Goal: Information Seeking & Learning: Learn about a topic

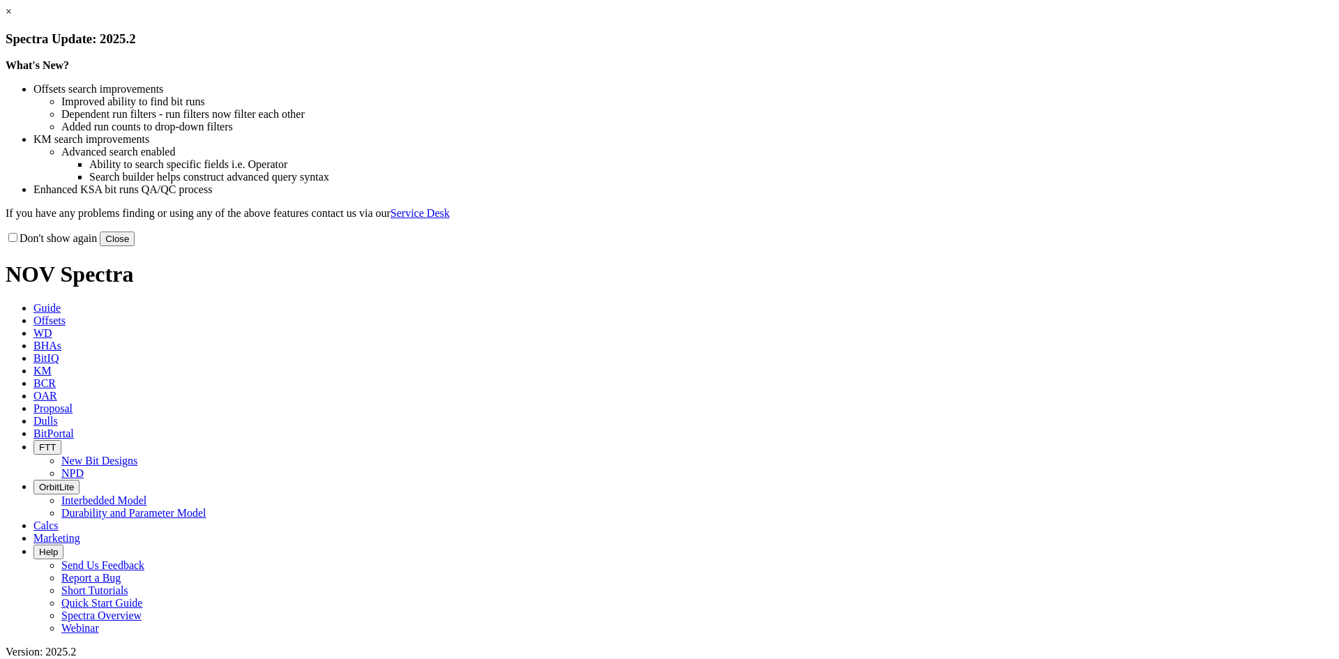
click at [135, 246] on button "Close" at bounding box center [117, 239] width 35 height 15
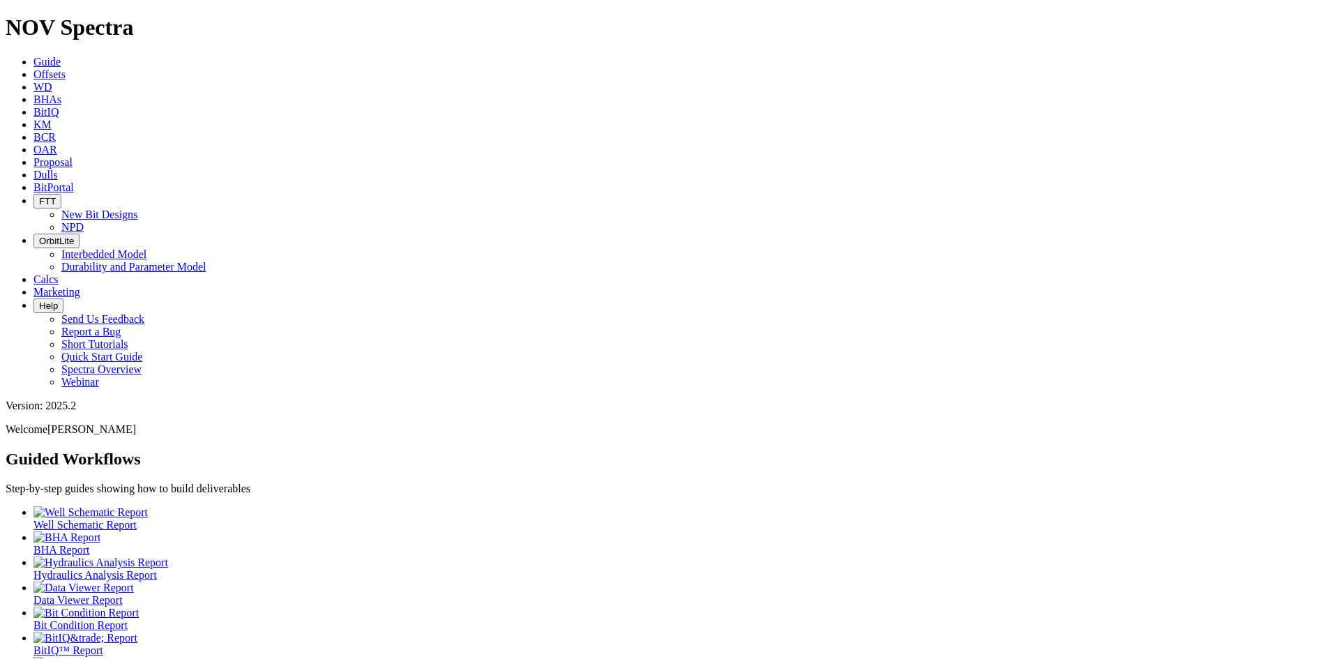
click at [33, 68] on icon at bounding box center [33, 74] width 0 height 12
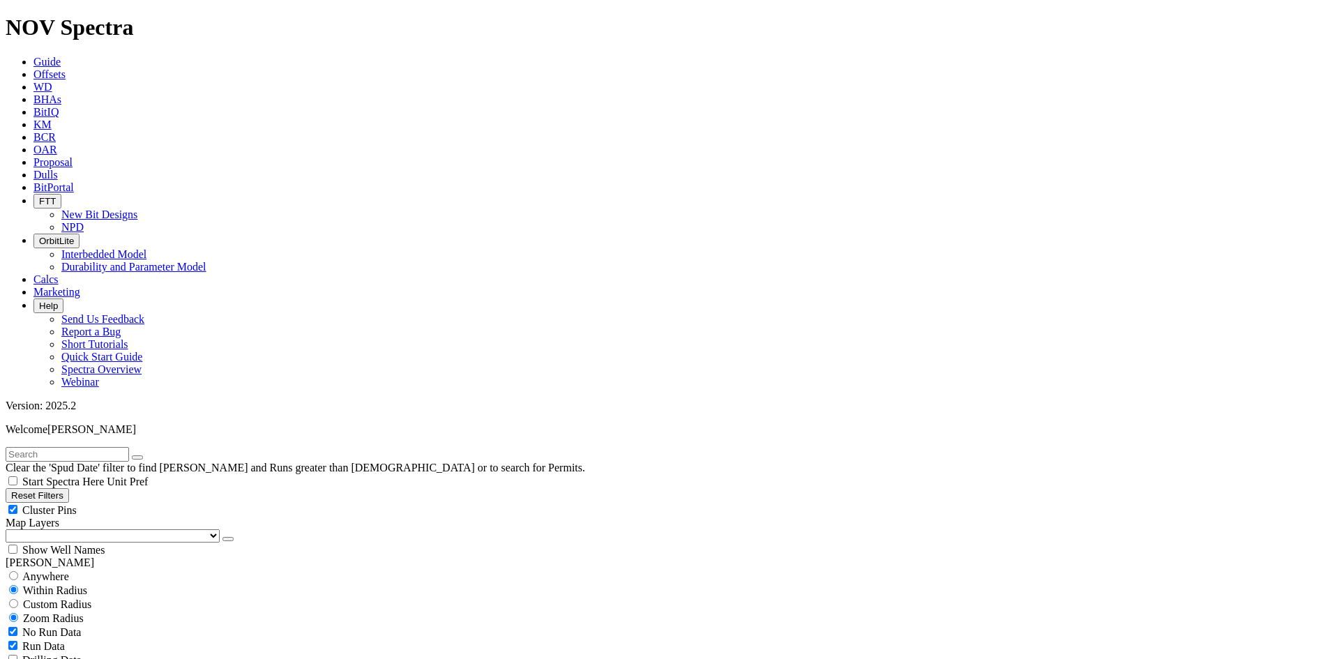
scroll to position [349, 0]
select select "7.875"
checkbox input "false"
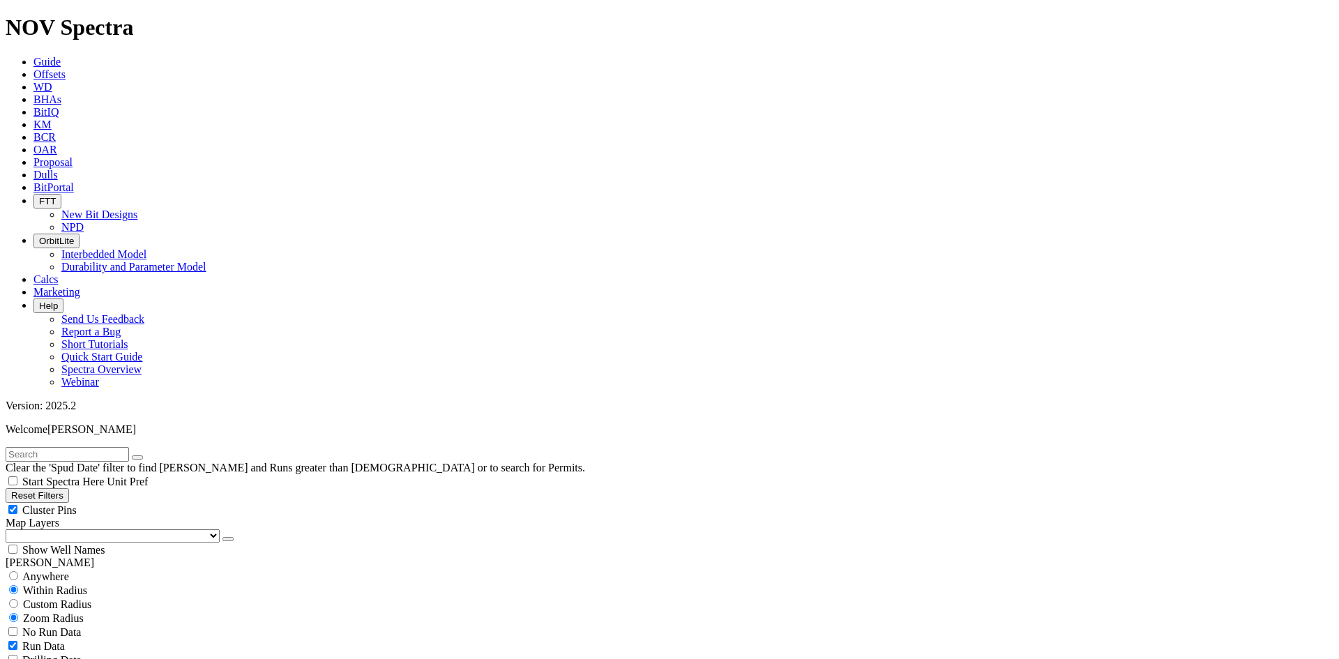
select select "? number:7.875 ?"
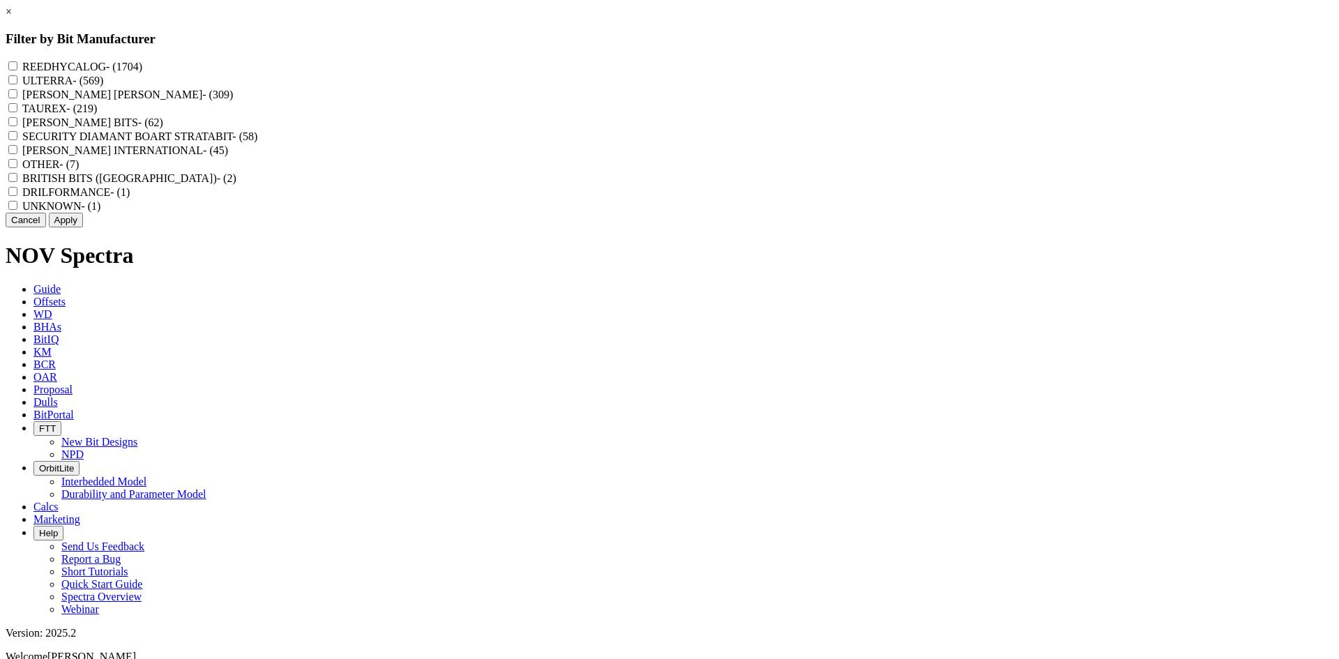
click at [142, 68] on label "REEDHYCALOG - (1704)" at bounding box center [82, 67] width 120 height 12
click at [17, 68] on input "REEDHYCALOG - (1704)" at bounding box center [12, 65] width 9 height 9
checkbox input "true"
click at [83, 227] on button "Apply" at bounding box center [66, 220] width 34 height 15
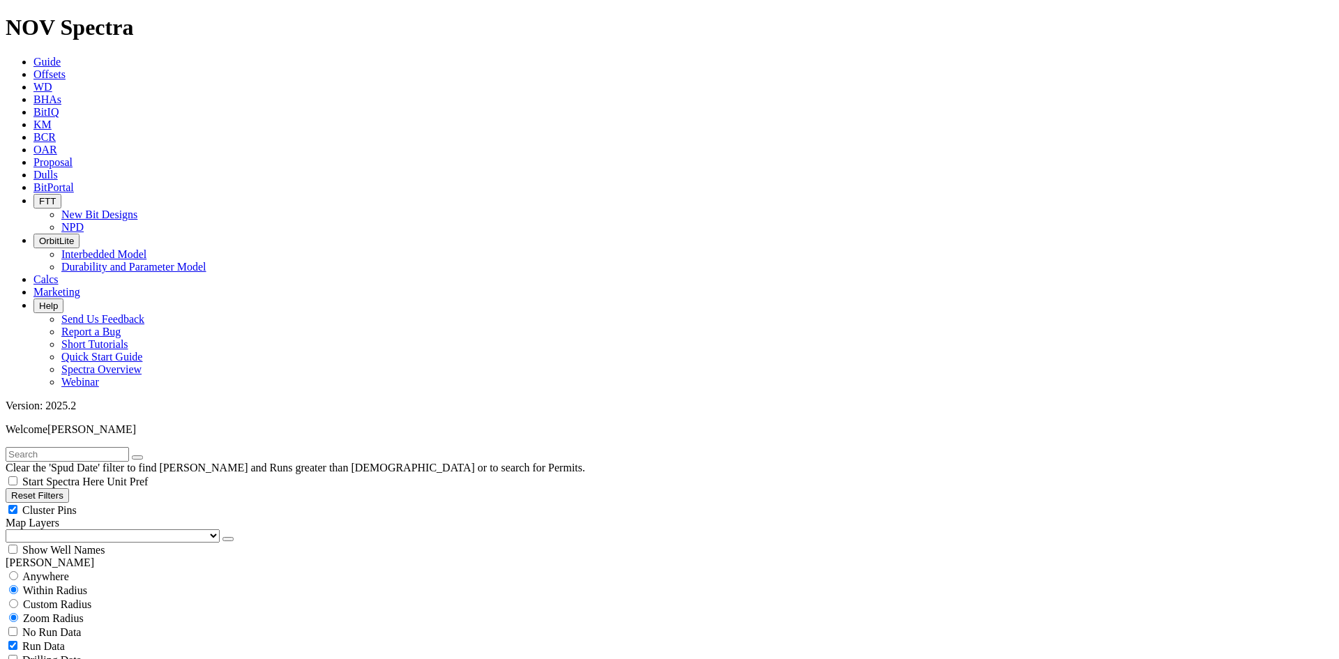
click at [77, 504] on span "Cluster Pins" at bounding box center [49, 510] width 54 height 12
checkbox input "false"
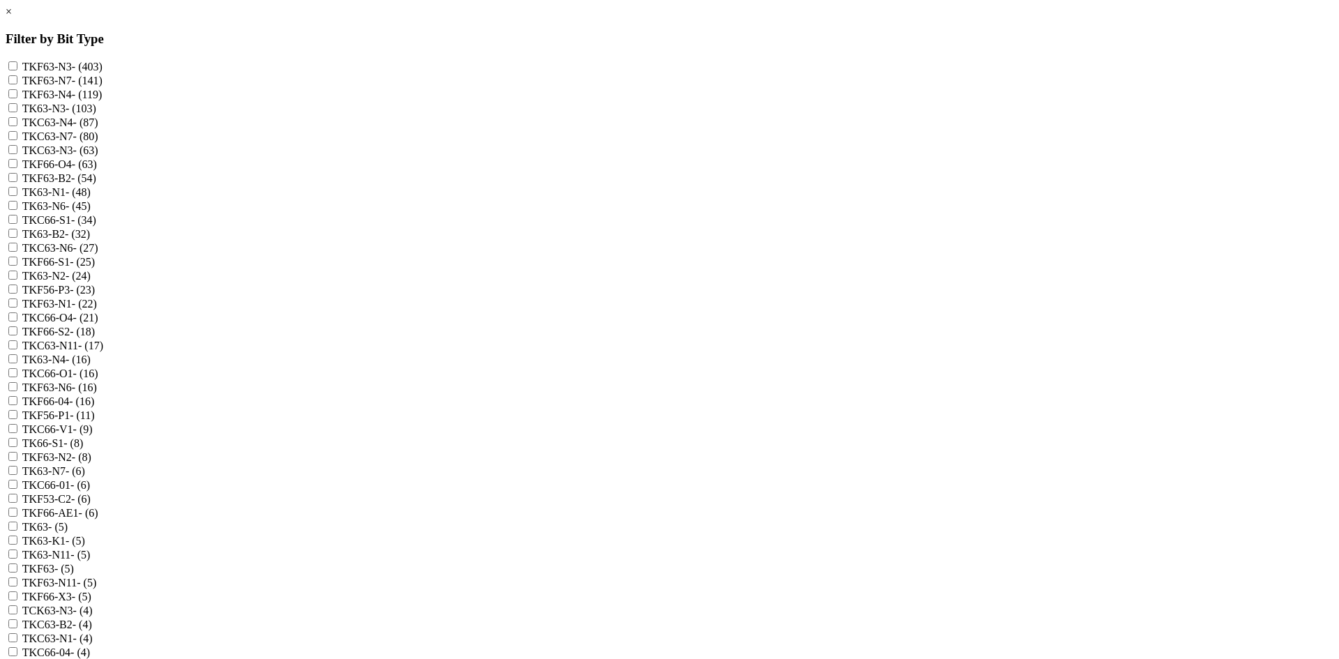
click at [103, 66] on label "TKF63-N3 - (403)" at bounding box center [62, 67] width 80 height 12
click at [17, 66] on input "TKF63-N3 - (403)" at bounding box center [12, 65] width 9 height 9
checkbox input "true"
click at [103, 83] on label "TKF63-N7 - (141)" at bounding box center [62, 81] width 80 height 12
click at [17, 83] on input "TKF63-N7 - (141)" at bounding box center [12, 79] width 9 height 9
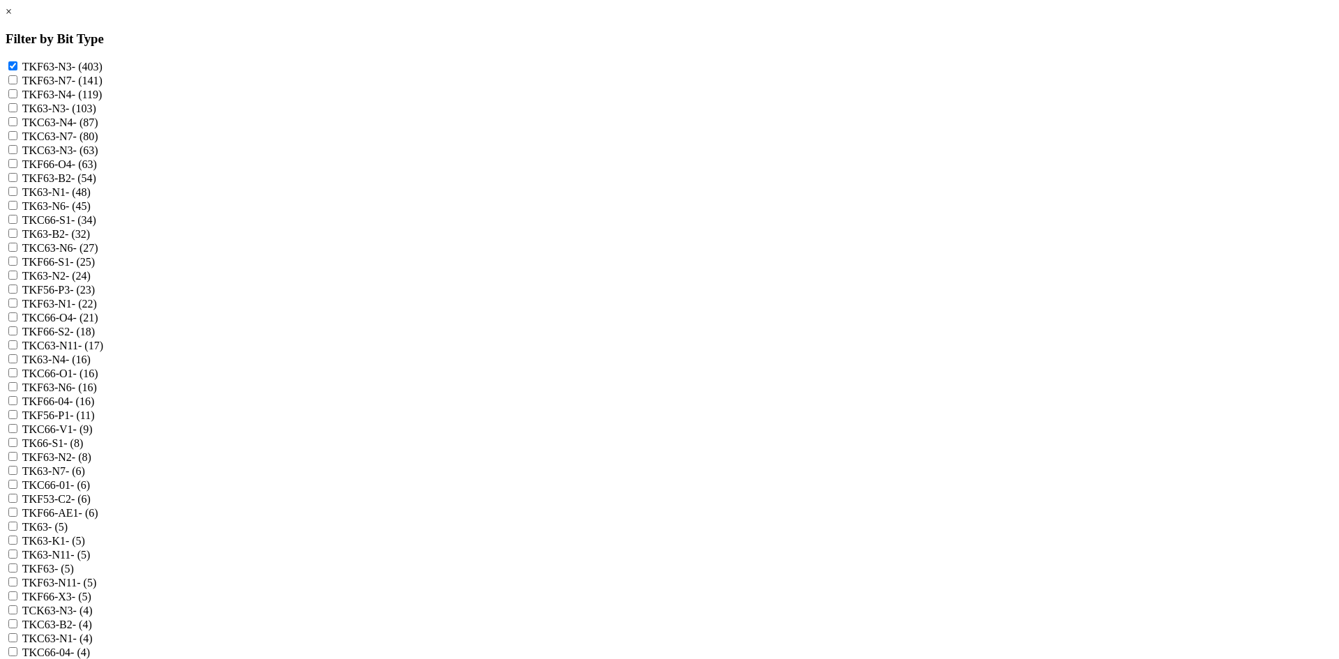
checkbox input "true"
click at [103, 100] on label "TKF63-N4 - (119)" at bounding box center [62, 95] width 80 height 12
click at [17, 98] on input "TKF63-N4 - (119)" at bounding box center [12, 93] width 9 height 9
checkbox input "true"
click at [96, 114] on label "TK63-N3 - (103)" at bounding box center [59, 109] width 74 height 12
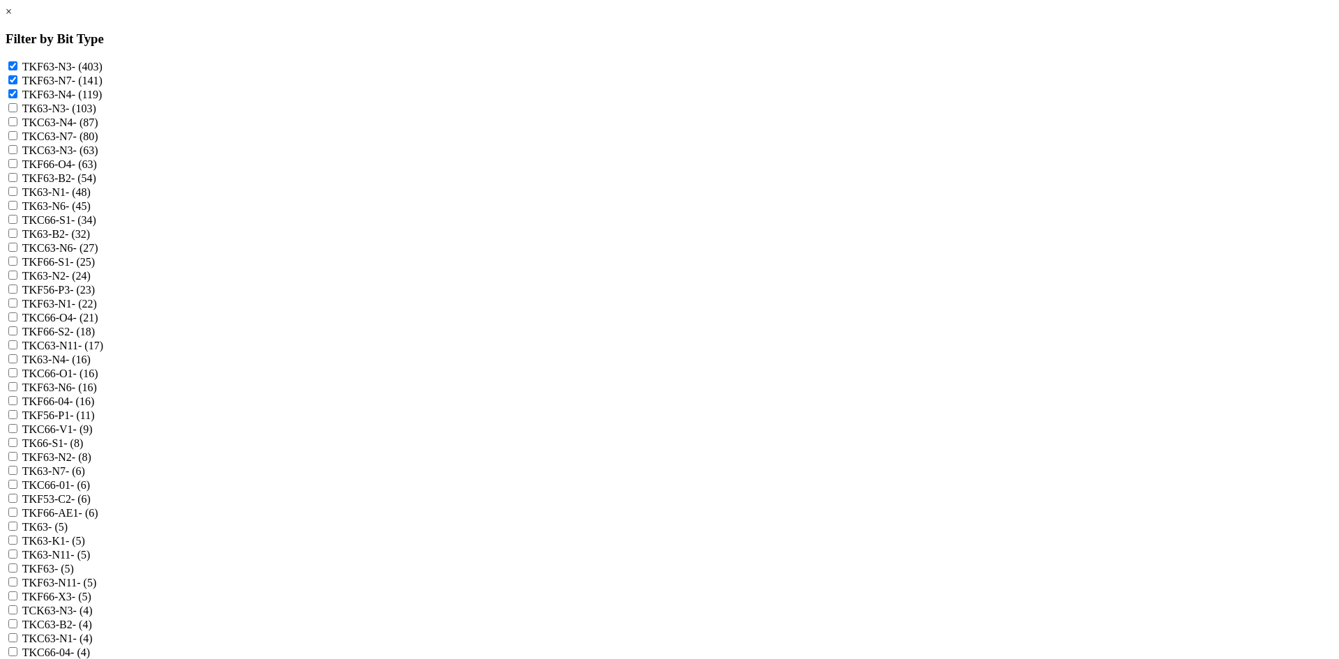
click at [17, 112] on input "TK63-N3 - (103)" at bounding box center [12, 107] width 9 height 9
checkbox input "true"
click at [98, 128] on label "TKC63-N4 - (87)" at bounding box center [60, 122] width 76 height 12
click at [17, 126] on input "TKC63-N4 - (87)" at bounding box center [12, 121] width 9 height 9
checkbox input "true"
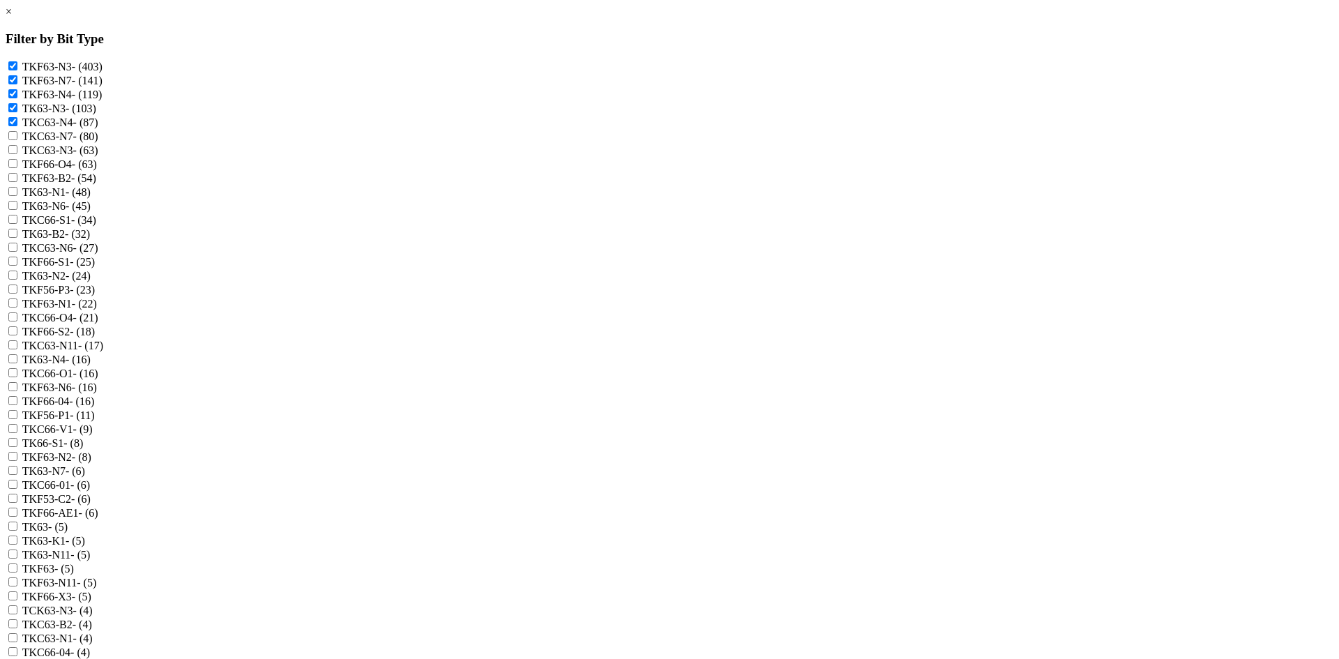
click at [98, 142] on label "TKC63-N7 - (80)" at bounding box center [60, 136] width 76 height 12
click at [17, 140] on input "TKC63-N7 - (80)" at bounding box center [12, 135] width 9 height 9
checkbox input "true"
click at [98, 156] on label "TKC63-N3 - (63)" at bounding box center [60, 150] width 76 height 12
click at [17, 154] on input "TKC63-N3 - (63)" at bounding box center [12, 149] width 9 height 9
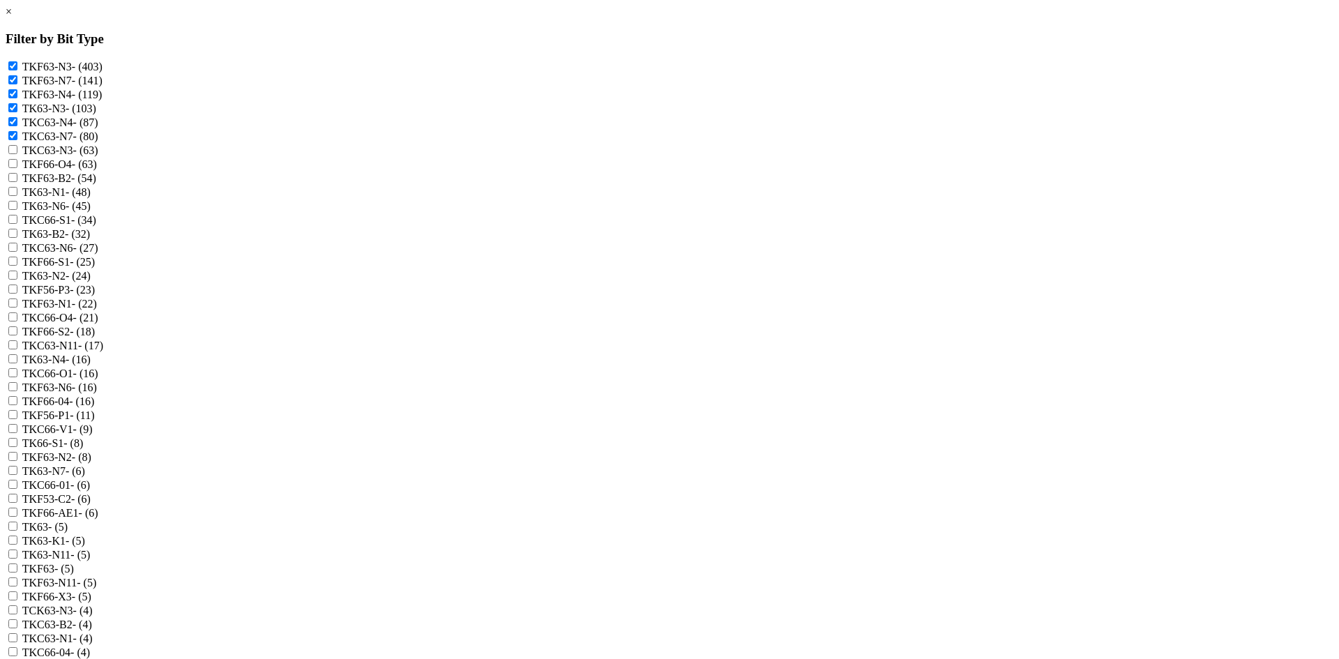
checkbox input "true"
click at [91, 198] on label "TK63-N1 - (48)" at bounding box center [56, 192] width 68 height 12
click at [17, 196] on input "TK63-N1 - (48)" at bounding box center [12, 191] width 9 height 9
checkbox input "true"
click at [91, 212] on label "TK63-N6 - (45)" at bounding box center [56, 206] width 68 height 12
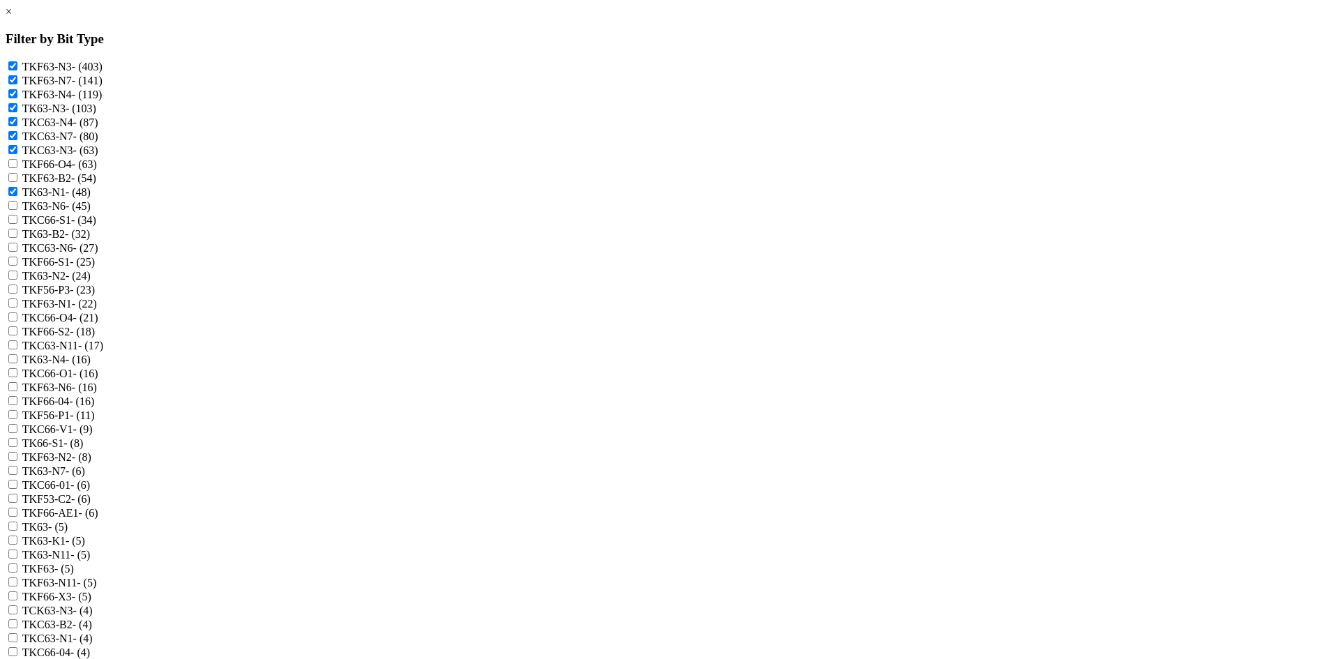
click at [17, 210] on input "TK63-N6 - (45)" at bounding box center [12, 205] width 9 height 9
checkbox input "true"
click at [98, 254] on label "TKC63-N6 - (27)" at bounding box center [60, 248] width 76 height 12
click at [17, 252] on input "TKC63-N6 - (27)" at bounding box center [12, 247] width 9 height 9
checkbox input "true"
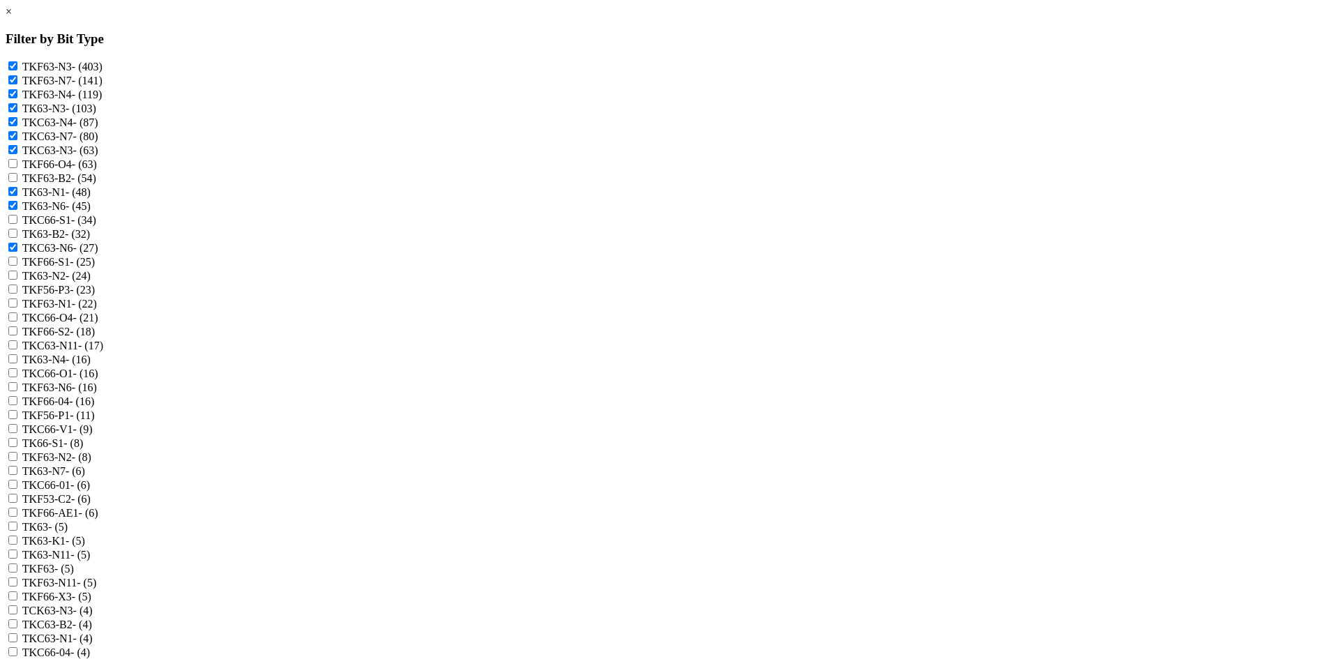
click at [91, 282] on label "TK63-N2 - (24)" at bounding box center [56, 276] width 68 height 12
click at [17, 280] on input "TK63-N2 - (24)" at bounding box center [12, 275] width 9 height 9
checkbox input "true"
click at [97, 310] on label "TKF63-N1 - (22)" at bounding box center [59, 304] width 75 height 12
click at [17, 308] on input "TKF63-N1 - (22)" at bounding box center [12, 303] width 9 height 9
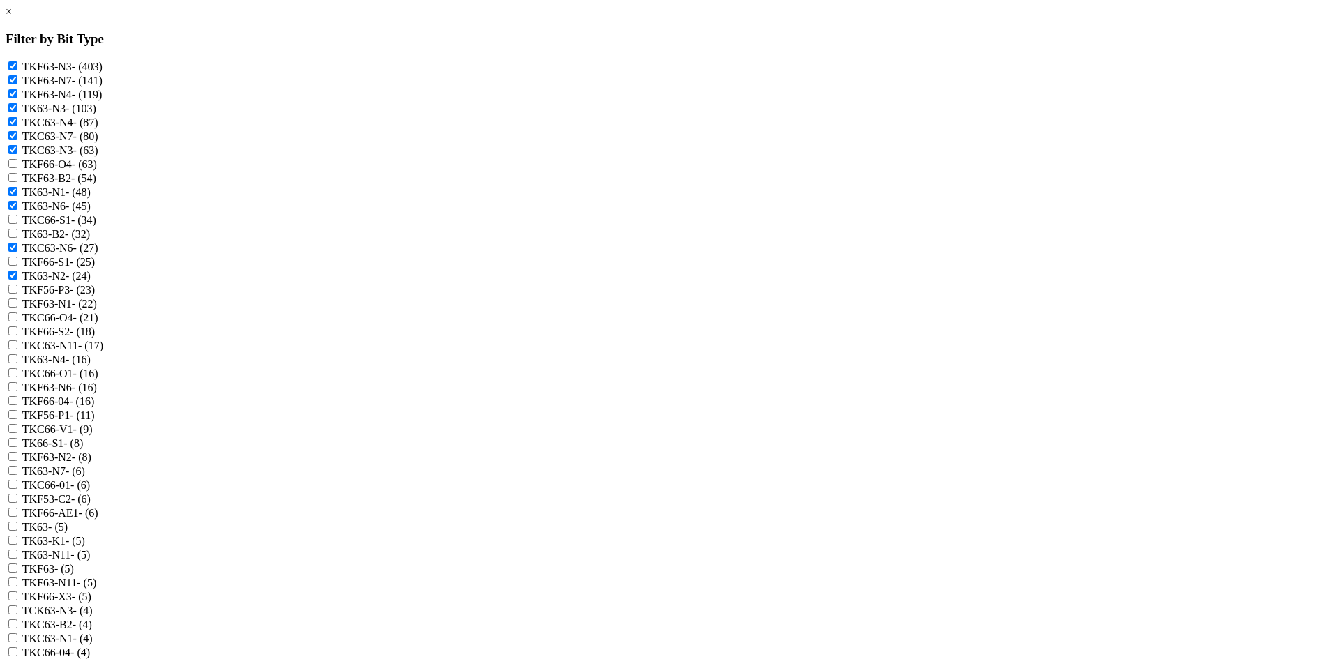
checkbox input "true"
click at [103, 352] on label "TKC63-N11 - (17)" at bounding box center [62, 346] width 81 height 12
click at [17, 349] on input "TKC63-N11 - (17)" at bounding box center [12, 344] width 9 height 9
checkbox input "true"
click at [91, 365] on label "TK63-N4 - (16)" at bounding box center [56, 360] width 68 height 12
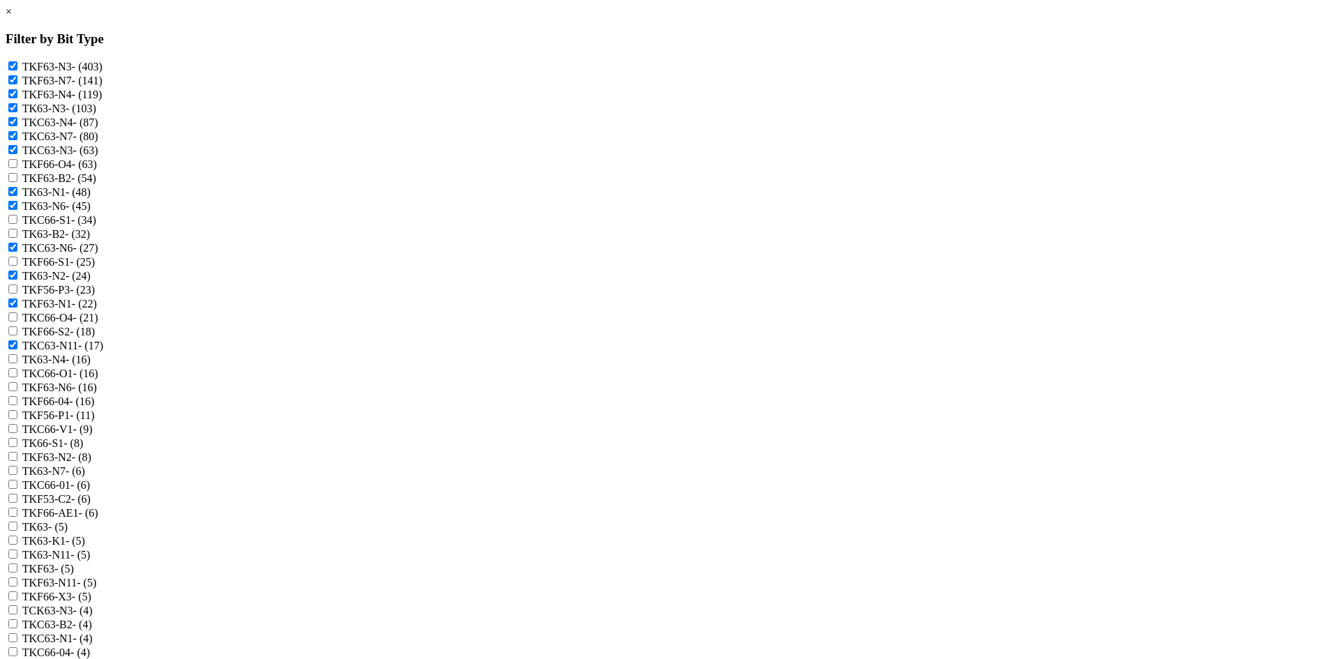
click at [17, 363] on input "TK63-N4 - (16)" at bounding box center [12, 358] width 9 height 9
checkbox input "true"
click at [97, 393] on label "TKF63-N6 - (16)" at bounding box center [59, 388] width 75 height 12
click at [17, 391] on input "TKF63-N6 - (16)" at bounding box center [12, 386] width 9 height 9
checkbox input "true"
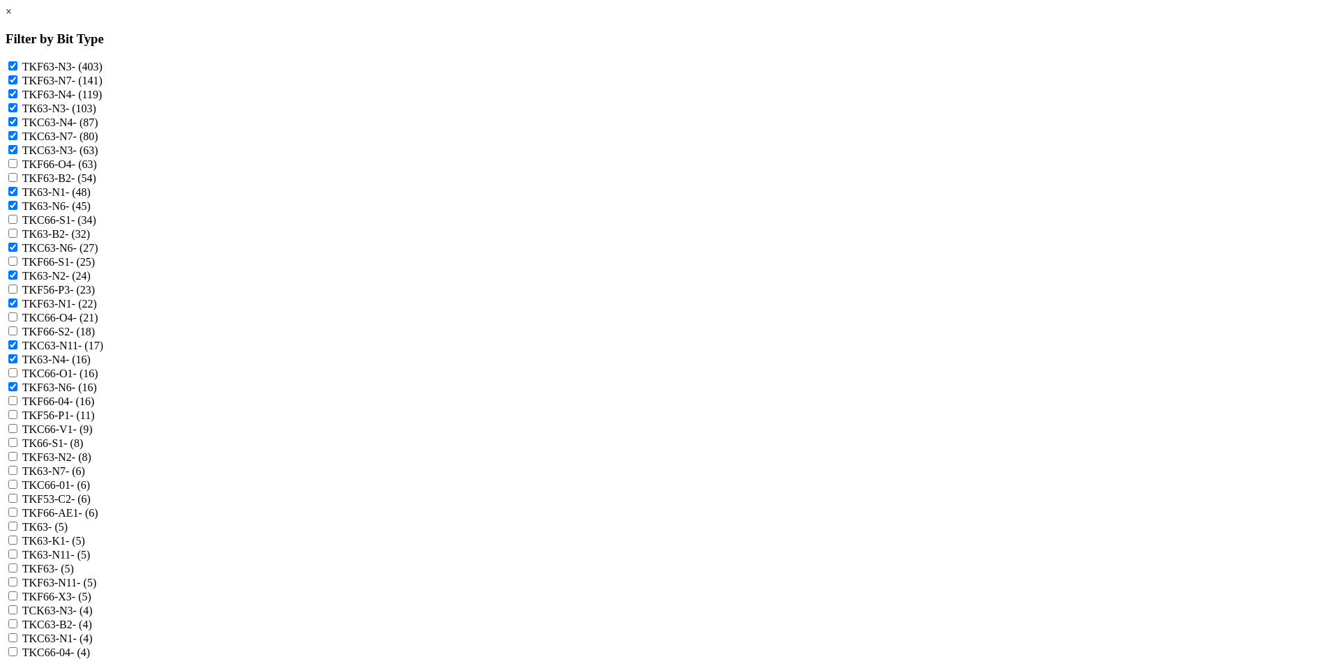
scroll to position [70, 0]
click at [91, 463] on label "TKF63-N2 - (8)" at bounding box center [56, 457] width 69 height 12
click at [17, 461] on input "TKF63-N2 - (8)" at bounding box center [12, 456] width 9 height 9
checkbox input "true"
click at [85, 477] on label "TK63-N7 - (6)" at bounding box center [53, 471] width 63 height 12
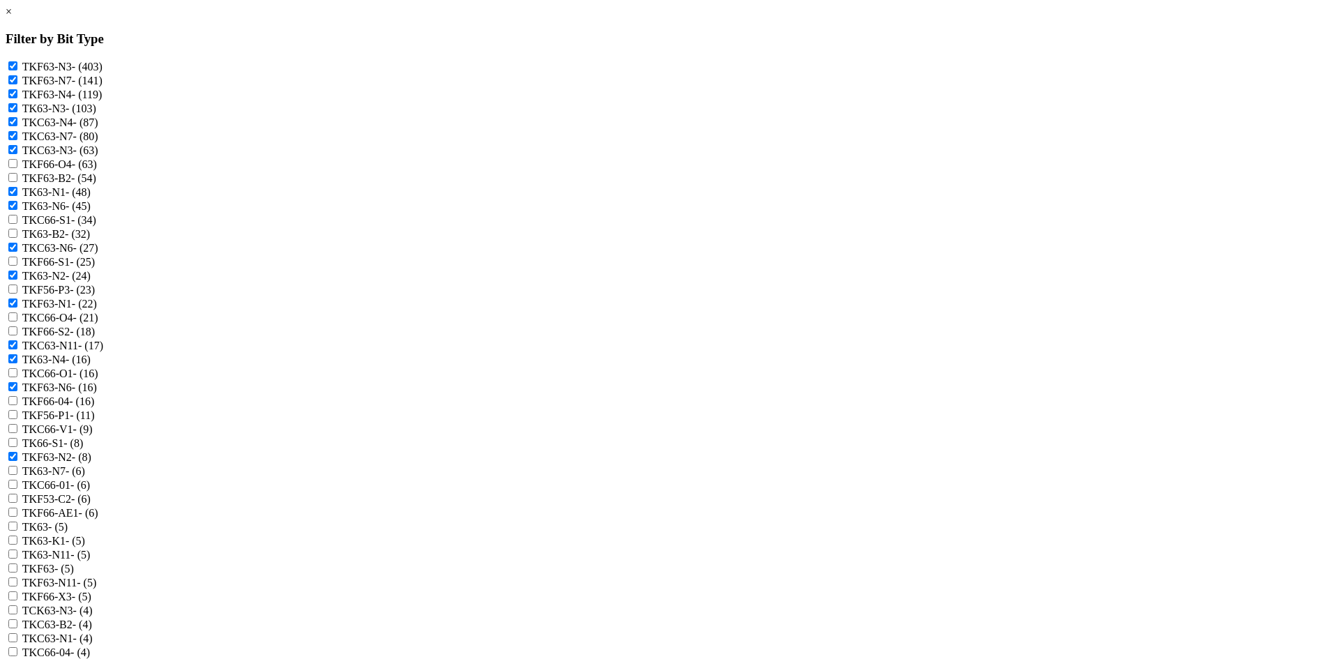
click at [17, 475] on input "TK63-N7 - (6)" at bounding box center [12, 470] width 9 height 9
checkbox input "true"
click at [91, 561] on label "TK63-N11 - (5)" at bounding box center [56, 555] width 68 height 12
click at [17, 559] on input "TK63-N11 - (5)" at bounding box center [12, 554] width 9 height 9
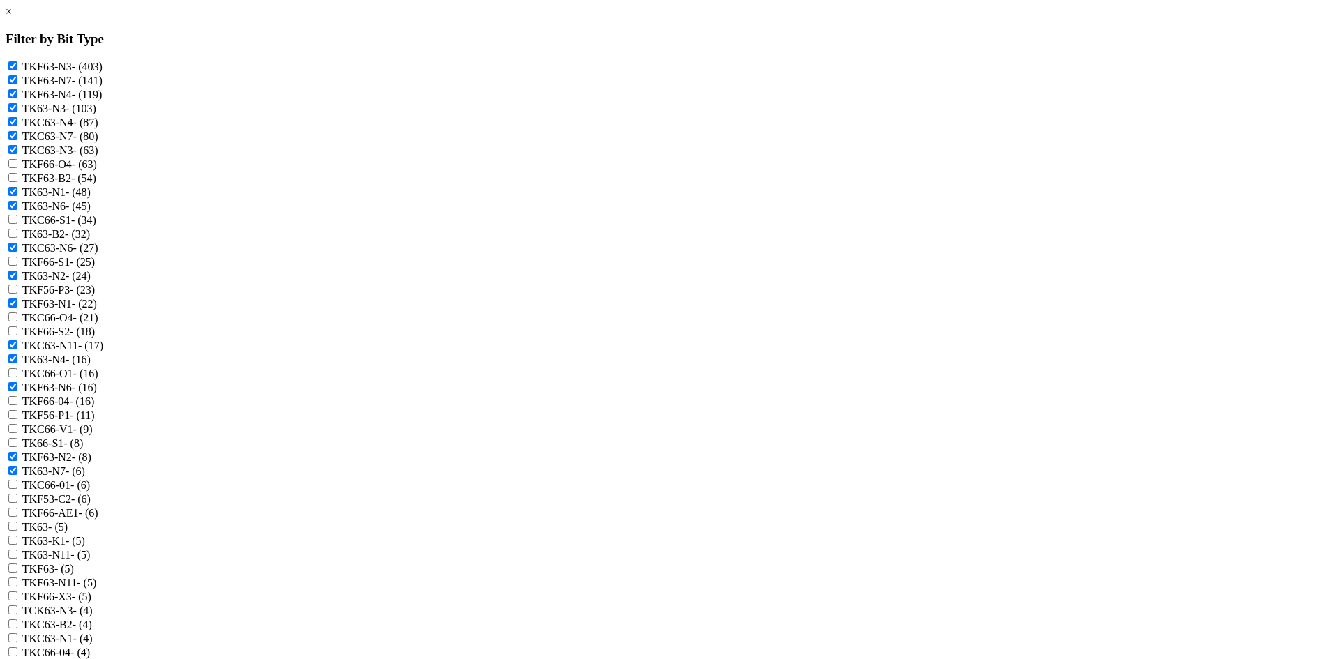
checkbox input "true"
click at [97, 577] on label "TKF63-N11 - (5)" at bounding box center [59, 583] width 75 height 12
click at [17, 577] on input "TKF63-N11 - (5)" at bounding box center [12, 581] width 9 height 9
checkbox input "true"
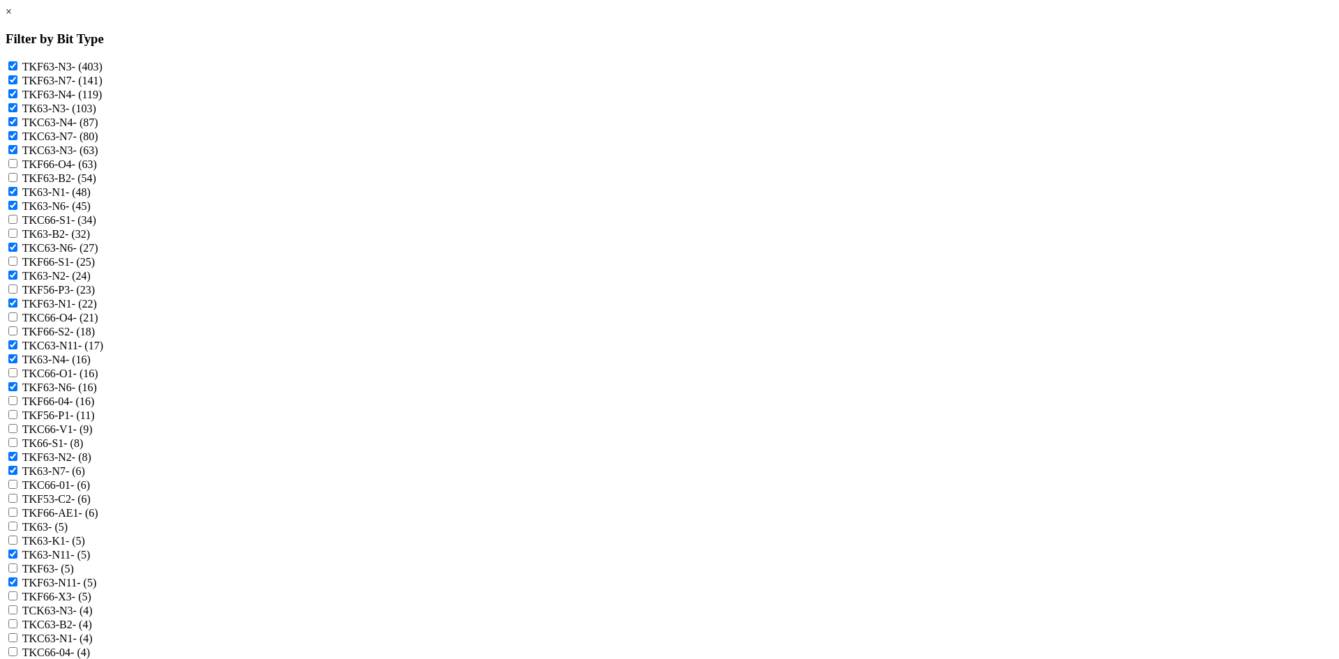
click at [93, 605] on label "TCK63-N3 - (4)" at bounding box center [57, 611] width 70 height 12
click at [17, 605] on input "TCK63-N3 - (4)" at bounding box center [12, 609] width 9 height 9
checkbox input "true"
click at [93, 633] on label "TKC63-N1 - (4)" at bounding box center [57, 639] width 70 height 12
click at [17, 633] on input "TKC63-N1 - (4)" at bounding box center [12, 637] width 9 height 9
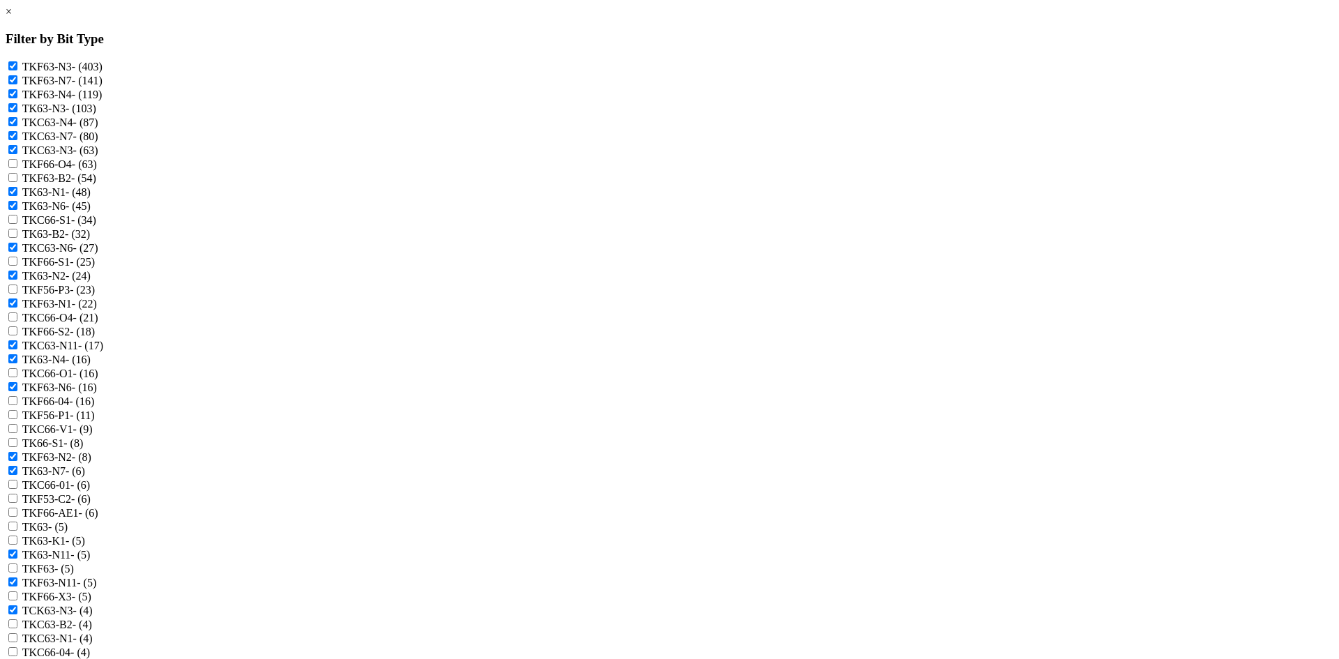
checkbox input "true"
click at [92, 658] on label "TKE63-N6 - (4)" at bounding box center [57, 666] width 70 height 12
click at [17, 658] on input "TKE63-N6 - (4)" at bounding box center [12, 665] width 9 height 9
checkbox input "true"
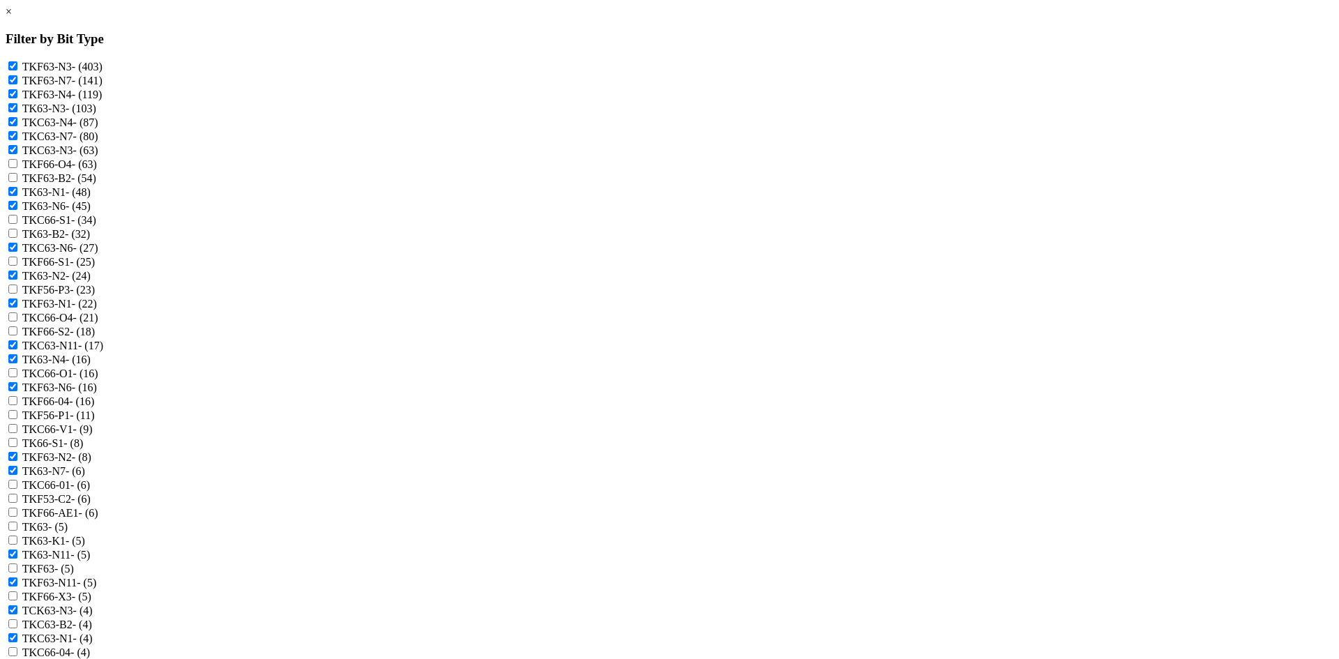
checkbox input "true"
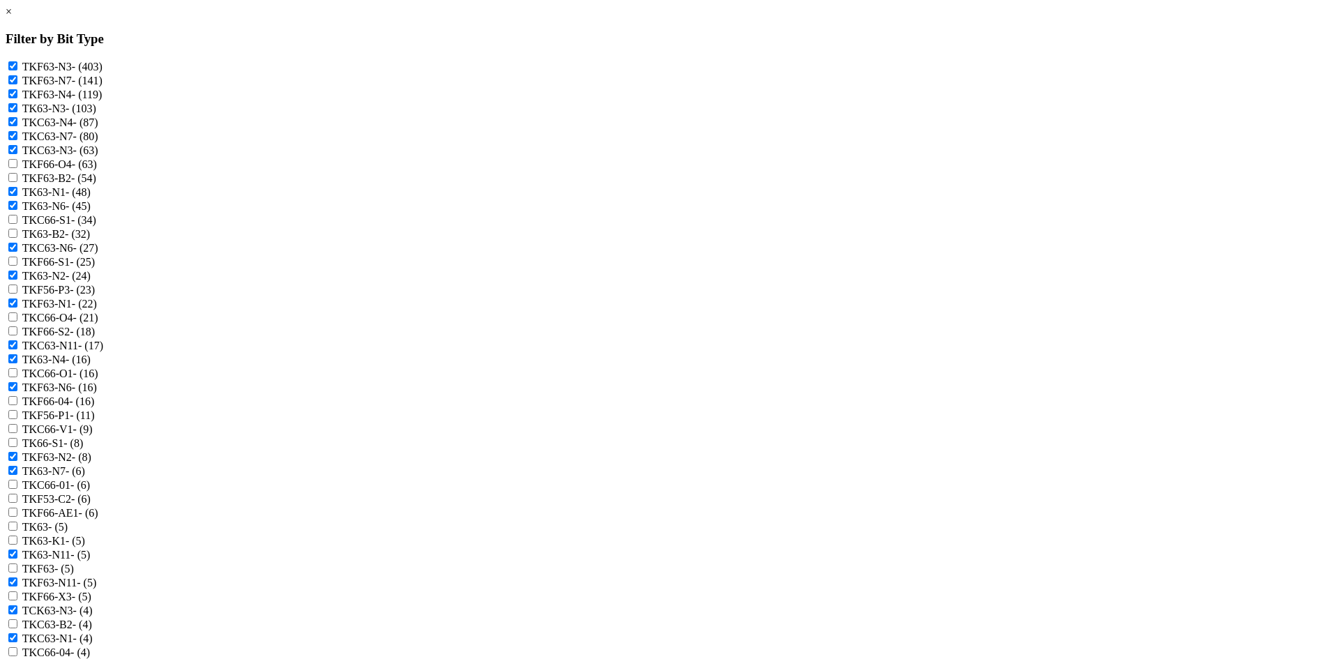
checkbox input "true"
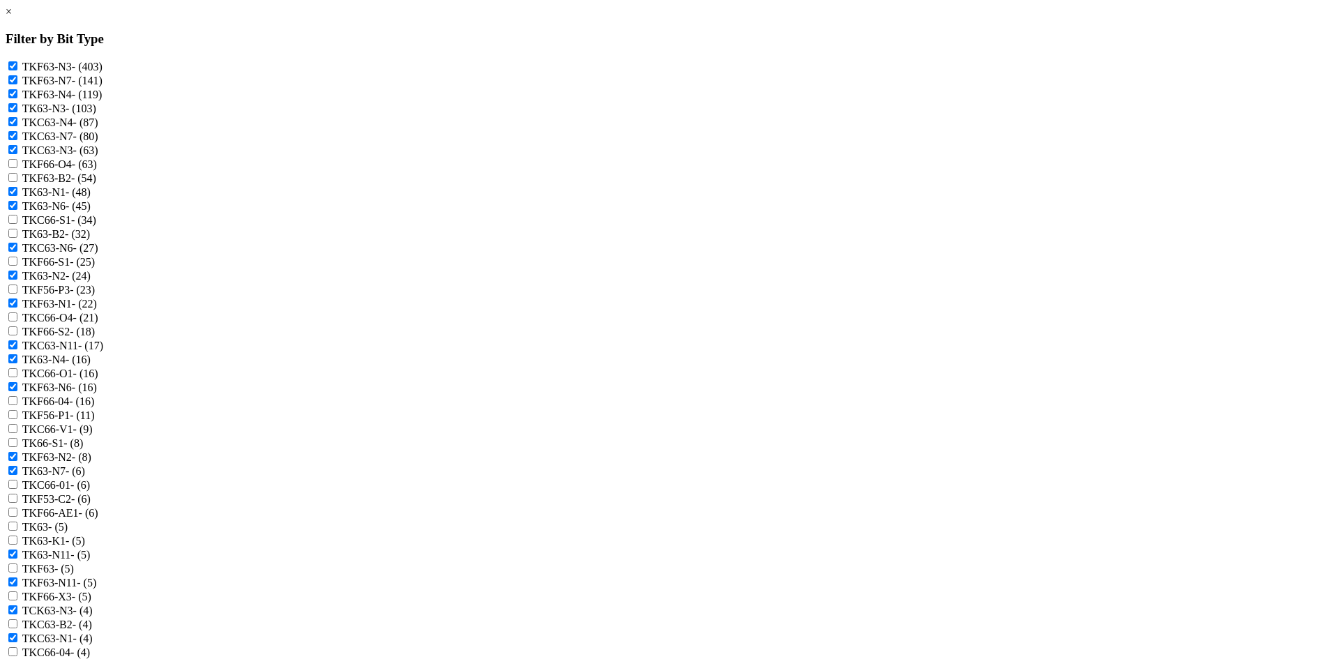
scroll to position [418, 0]
checkbox N3 "true"
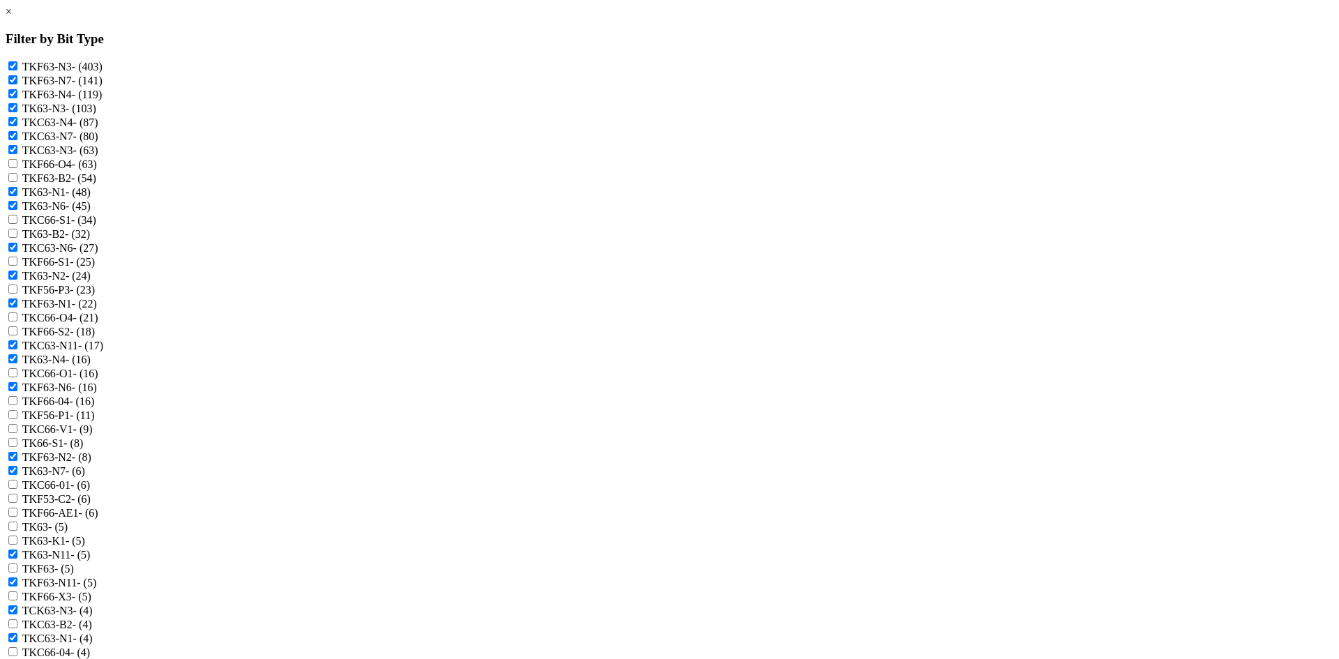
checkbox N3 "true"
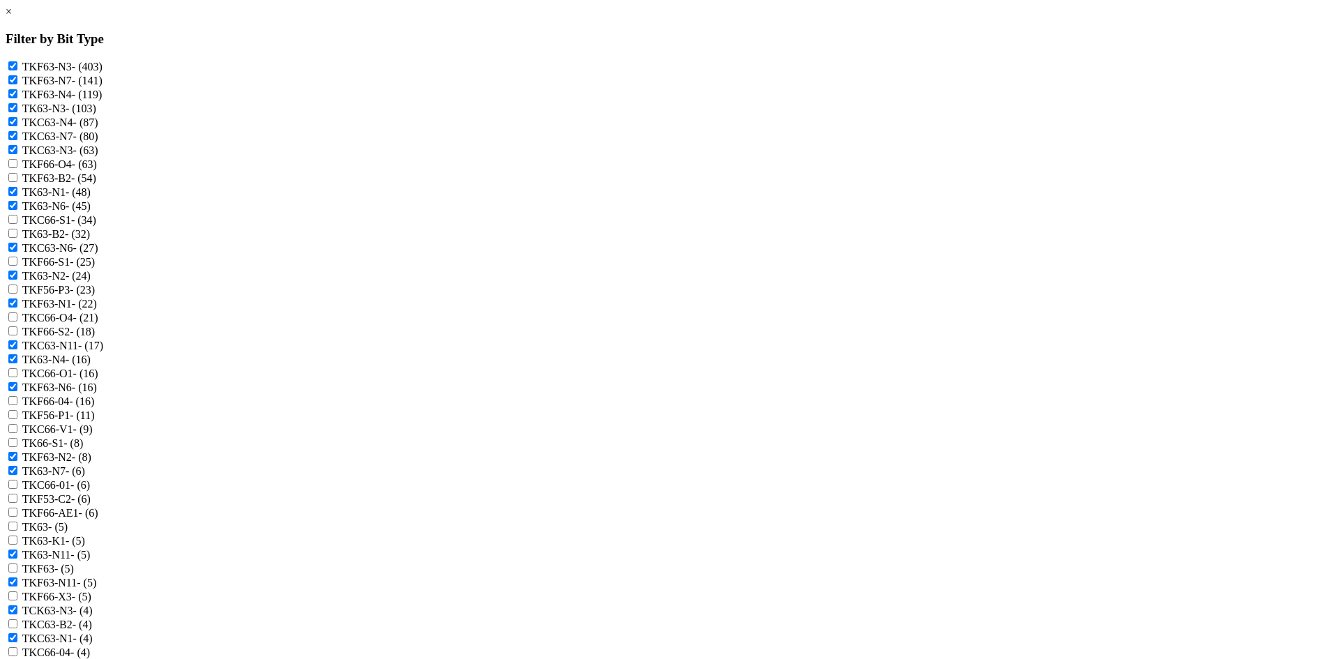
checkbox input "true"
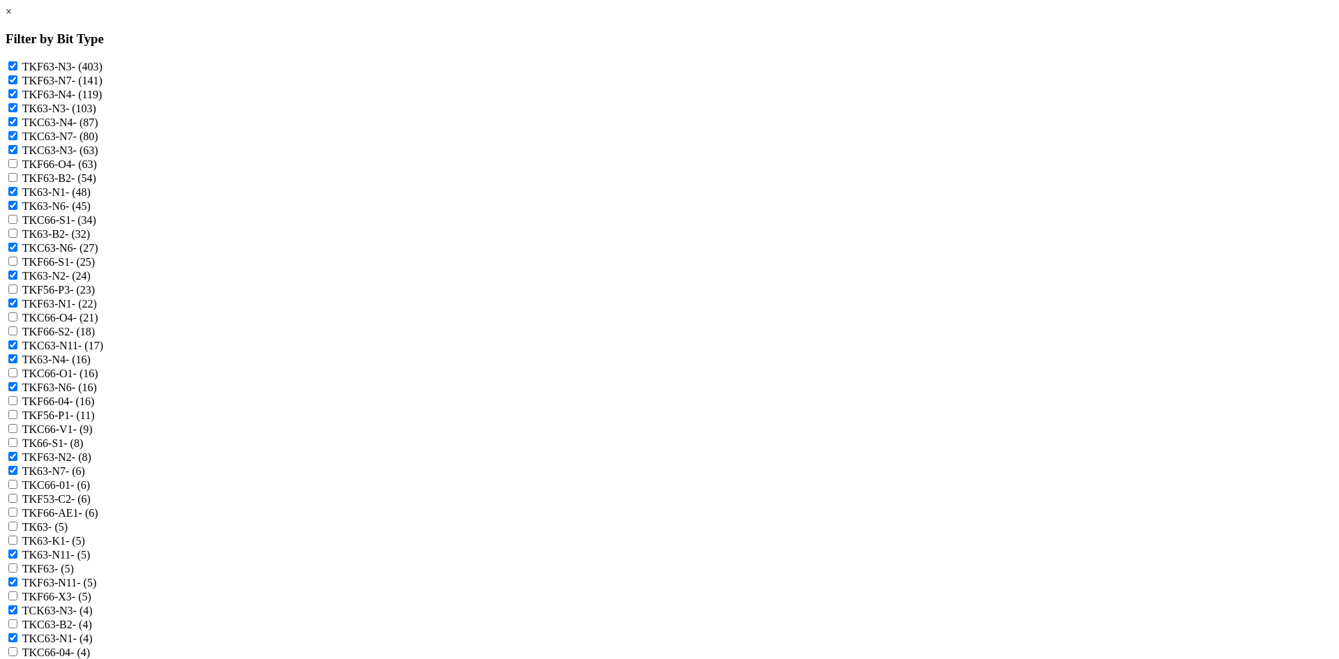
scroll to position [907, 0]
checkbox input "true"
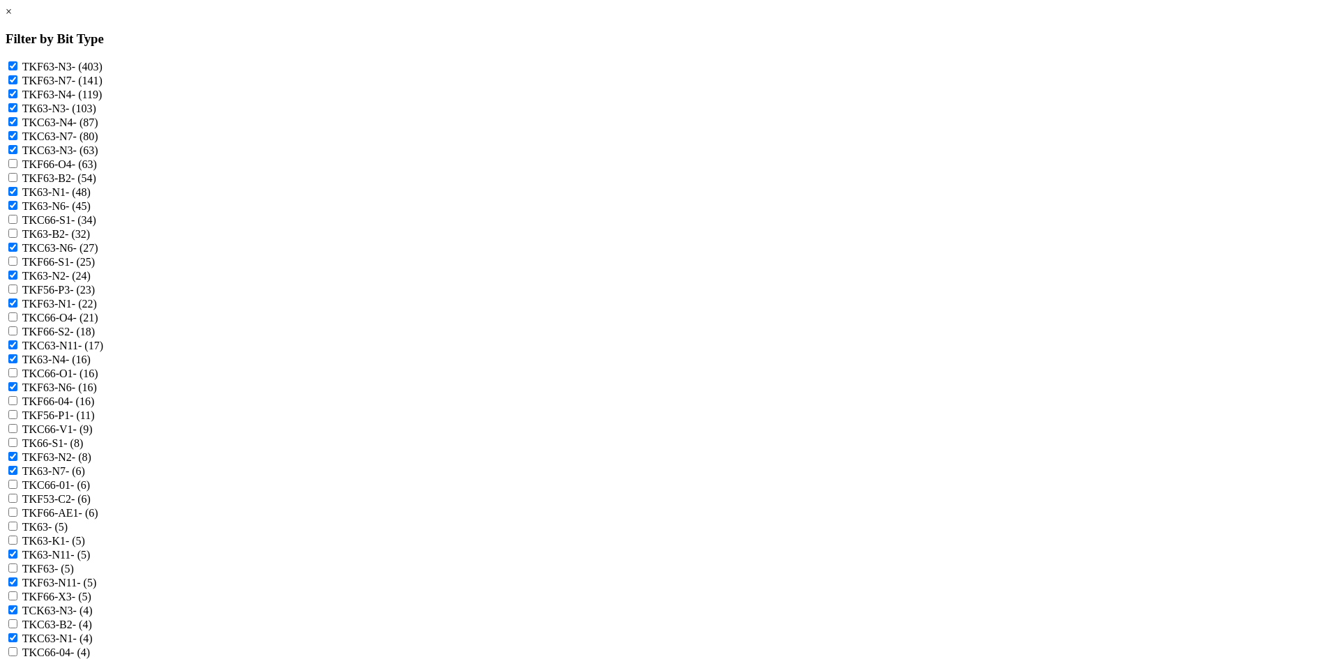
checkbox input "true"
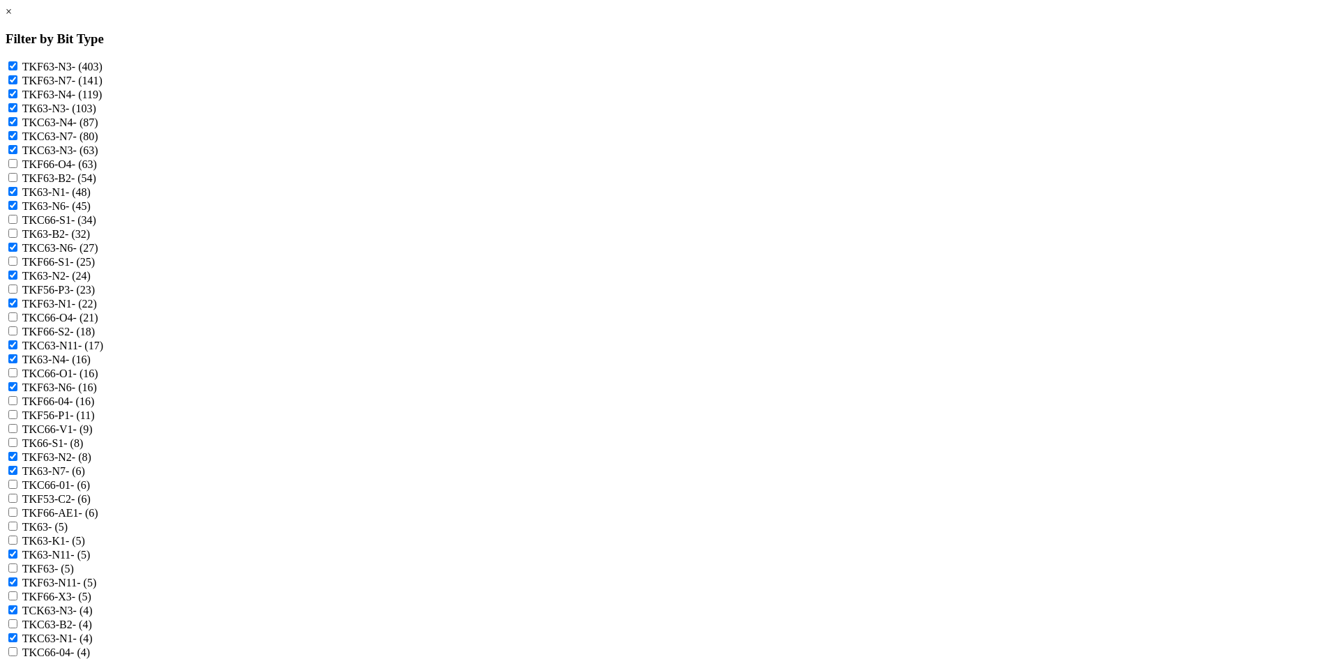
checkbox -N4 "true"
checkbox input "true"
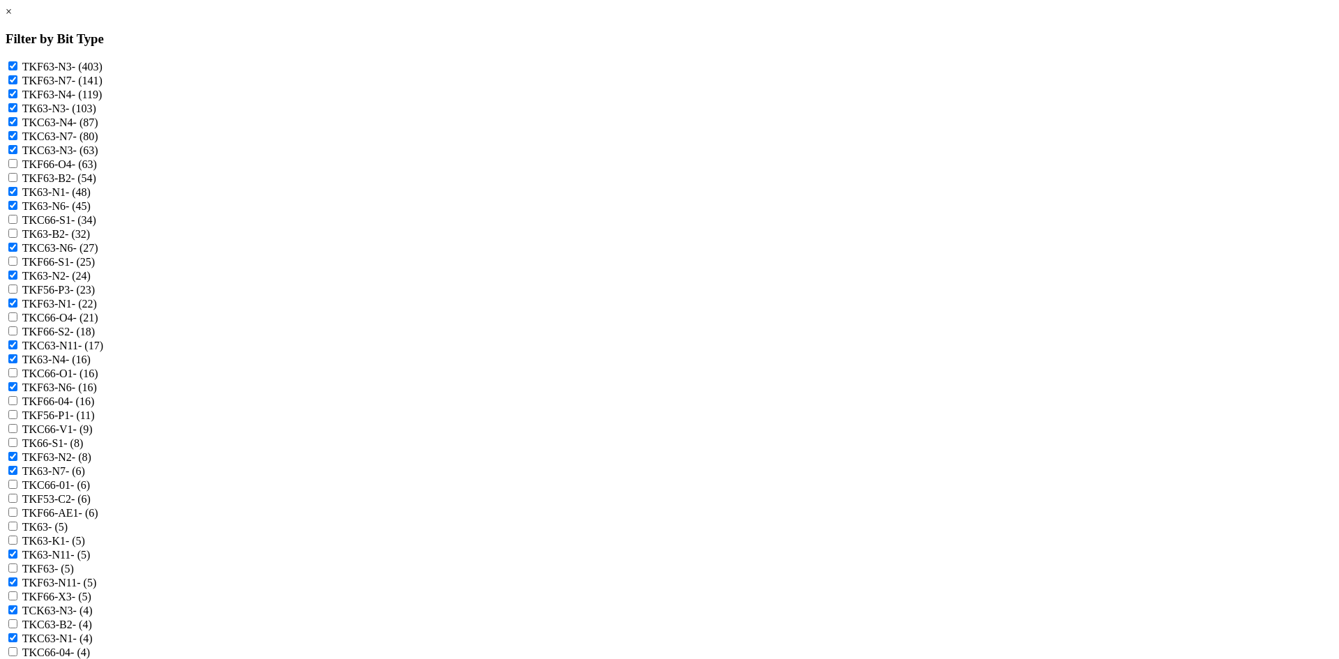
checkbox input "true"
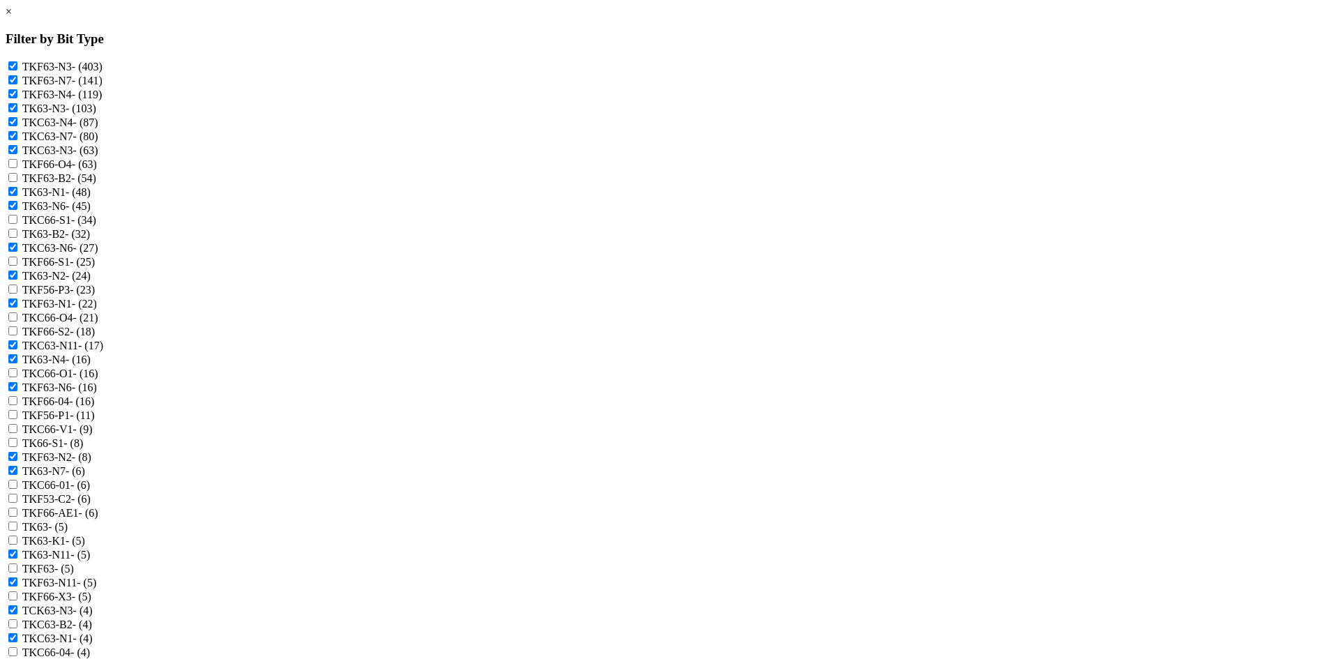
checkbox input "true"
checkbox input "false"
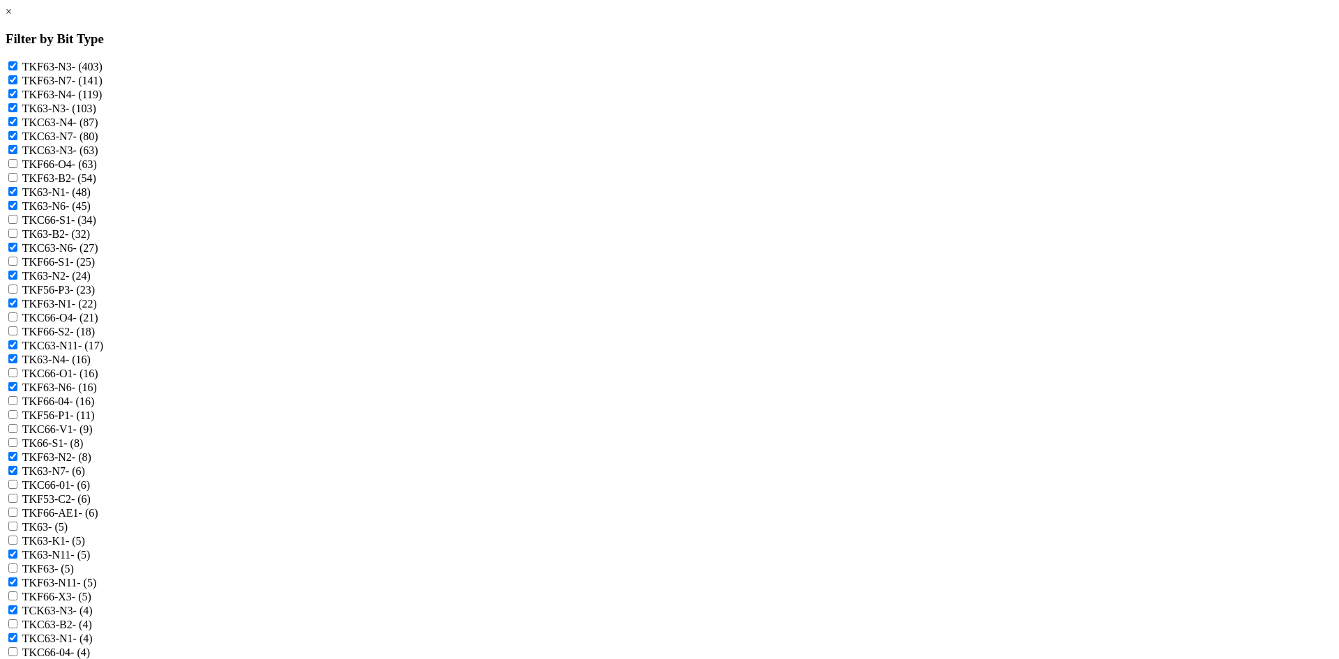
checkbox input "false"
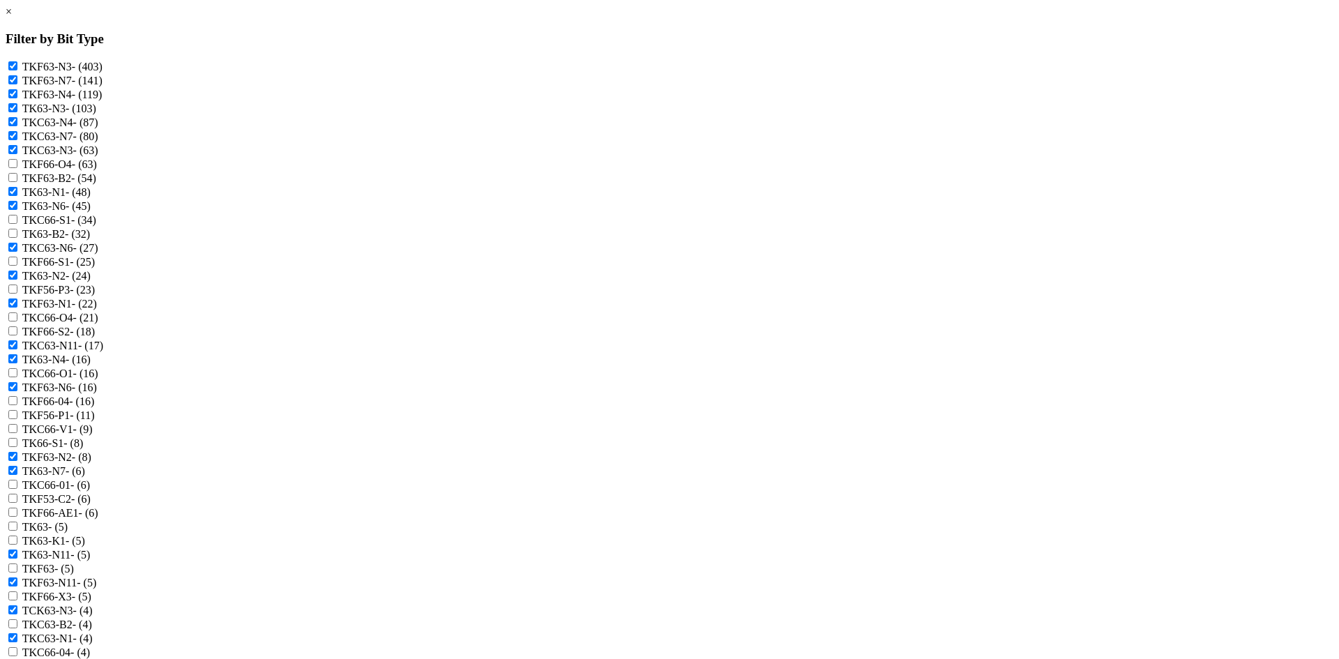
checkbox input "true"
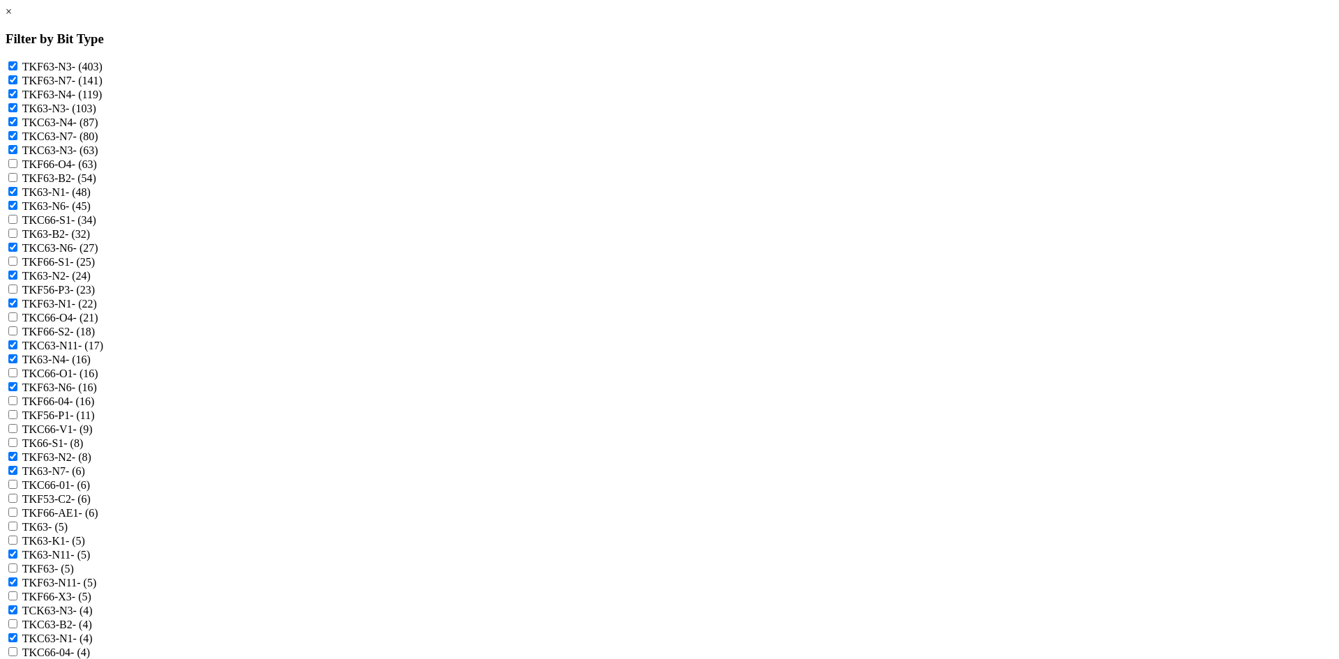
checkbox input "true"
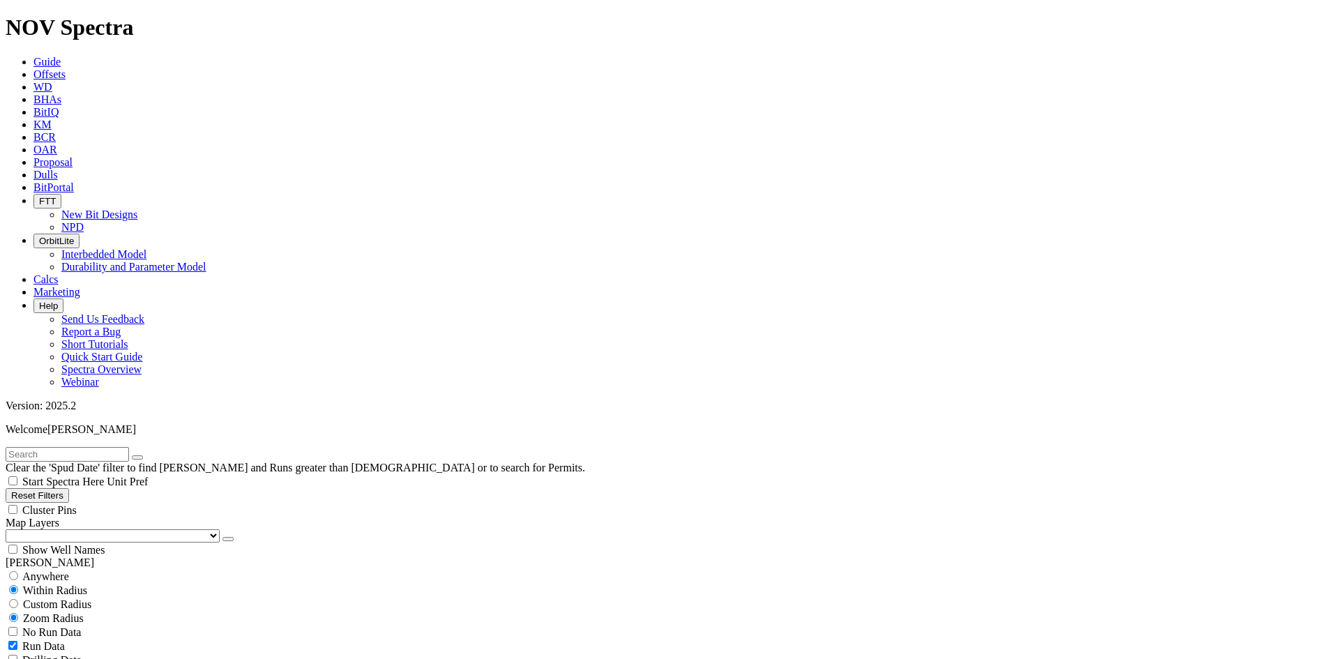
scroll to position [71223, 0]
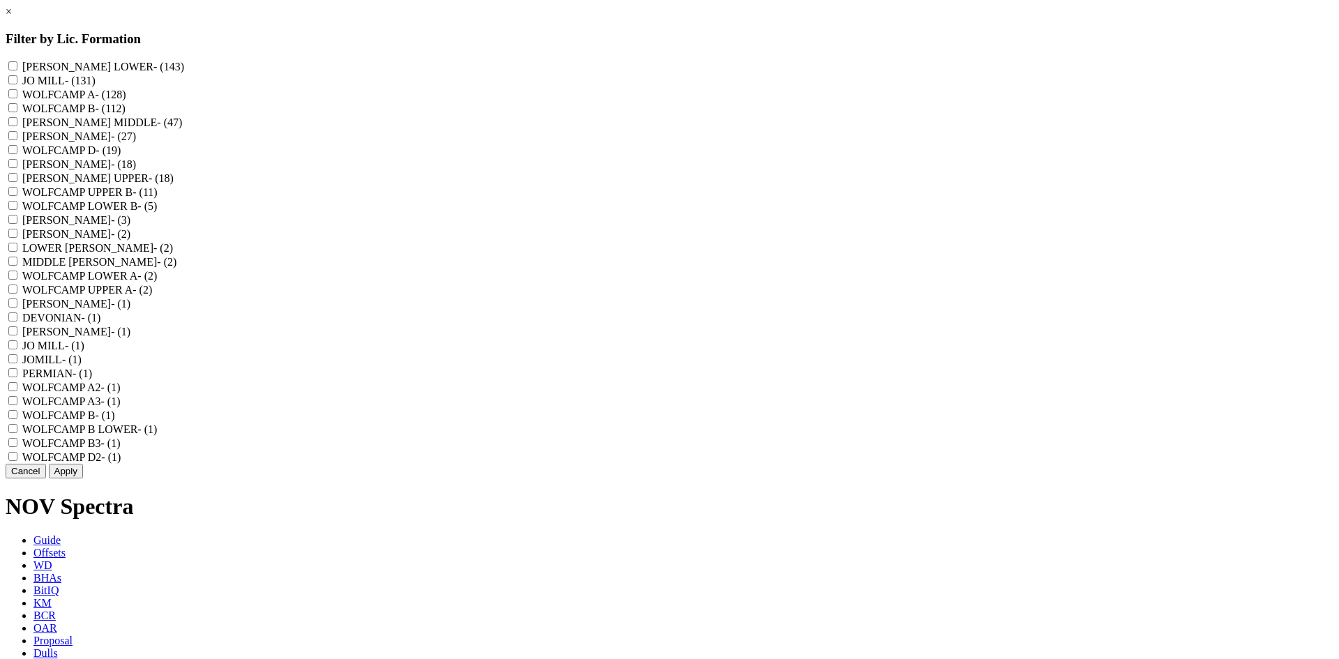
click at [121, 156] on label "WOLFCAMP D - (19)" at bounding box center [71, 150] width 99 height 12
click at [17, 154] on D "WOLFCAMP D - (19)" at bounding box center [12, 149] width 9 height 9
checkbox D "true"
click at [121, 463] on label "WOLFCAMP D2 - (1)" at bounding box center [71, 457] width 99 height 12
click at [17, 461] on D2 "WOLFCAMP D2 - (1)" at bounding box center [12, 456] width 9 height 9
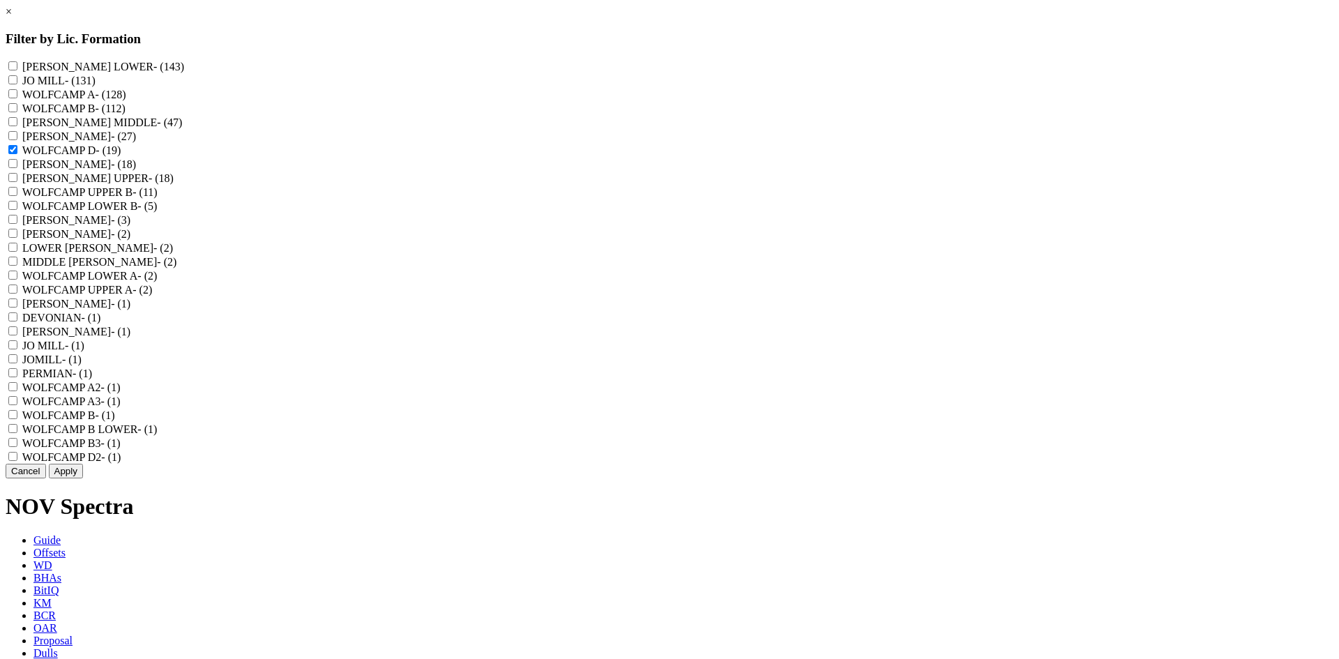
checkbox D2 "true"
click at [83, 478] on button "Apply" at bounding box center [66, 471] width 34 height 15
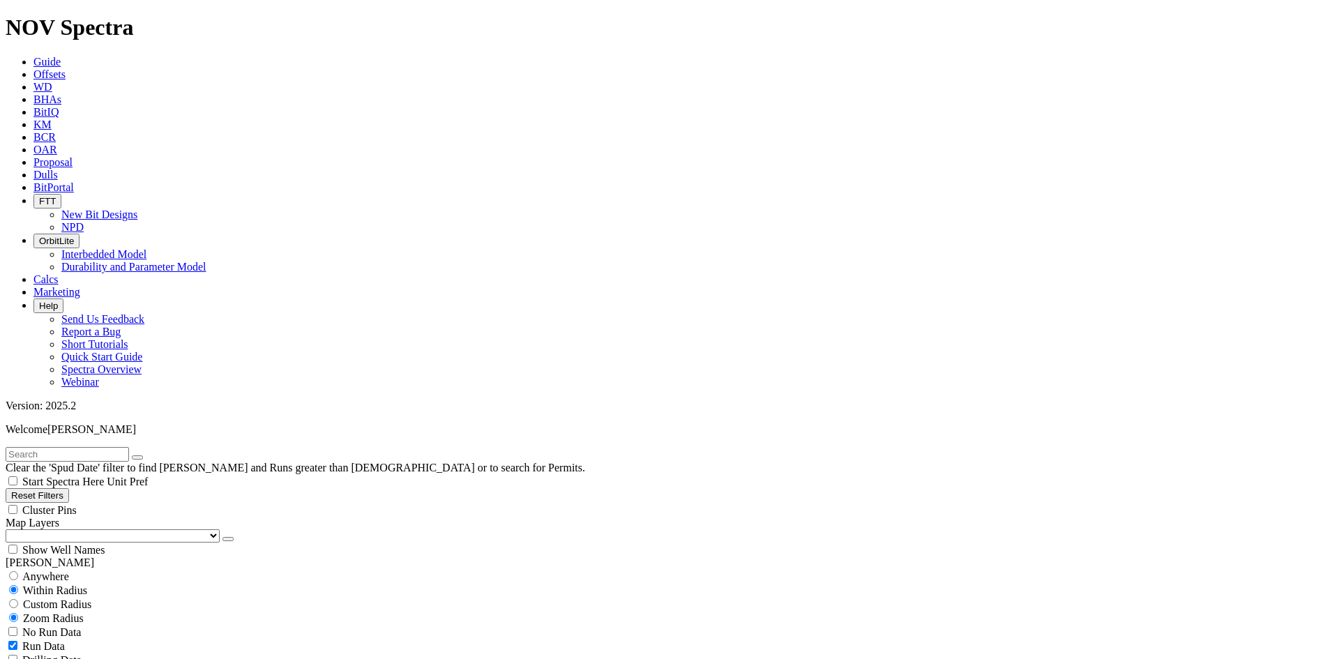
scroll to position [3657, 0]
type input "6000"
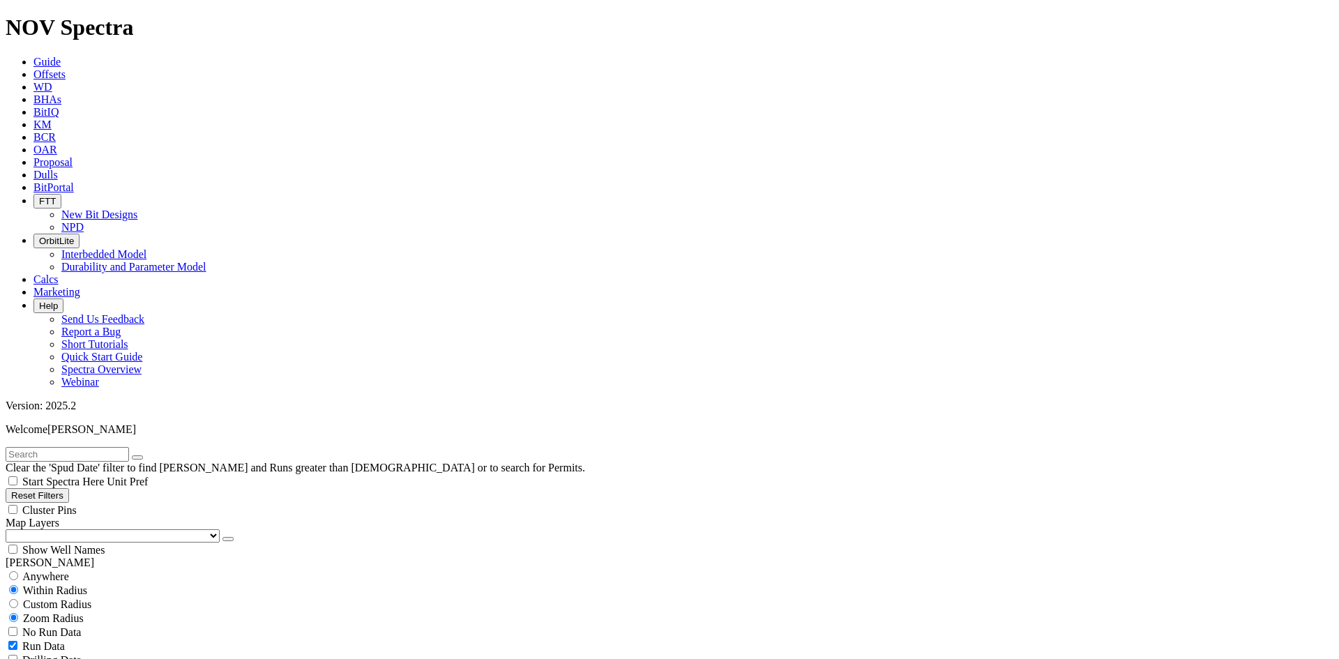
scroll to position [1046, 0]
drag, startPoint x: 86, startPoint y: 415, endPoint x: 118, endPoint y: 421, distance: 32.6
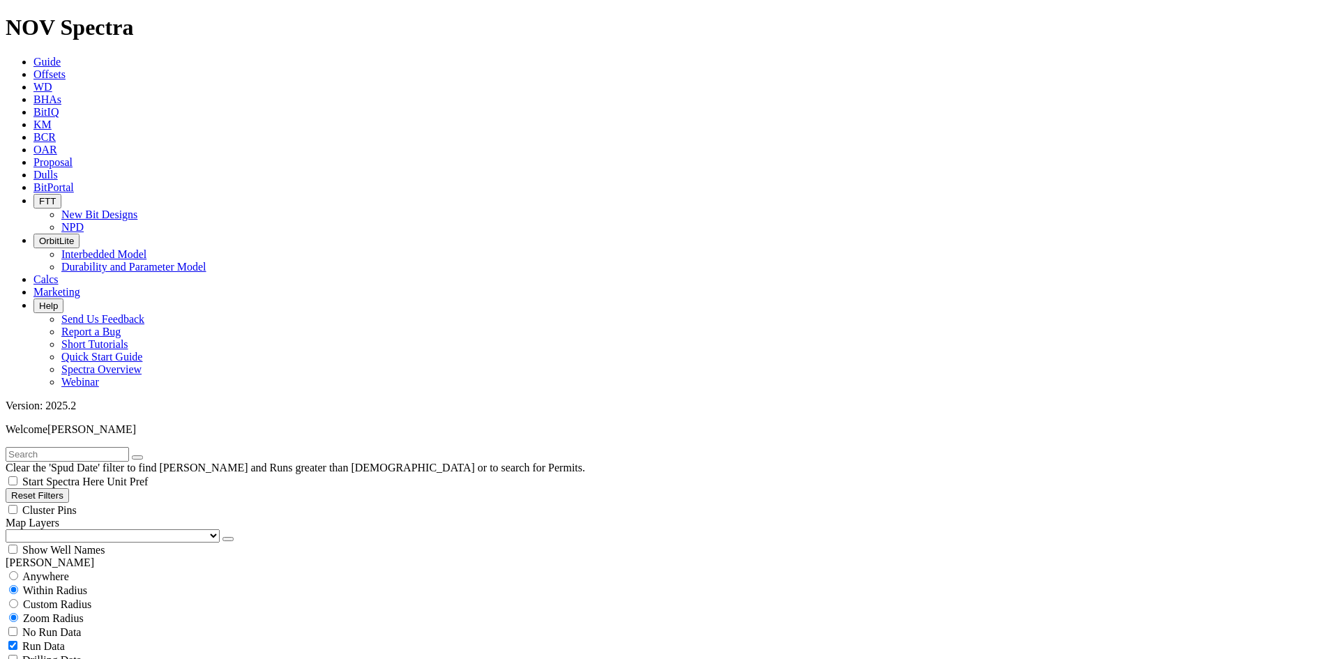
type input "4000"
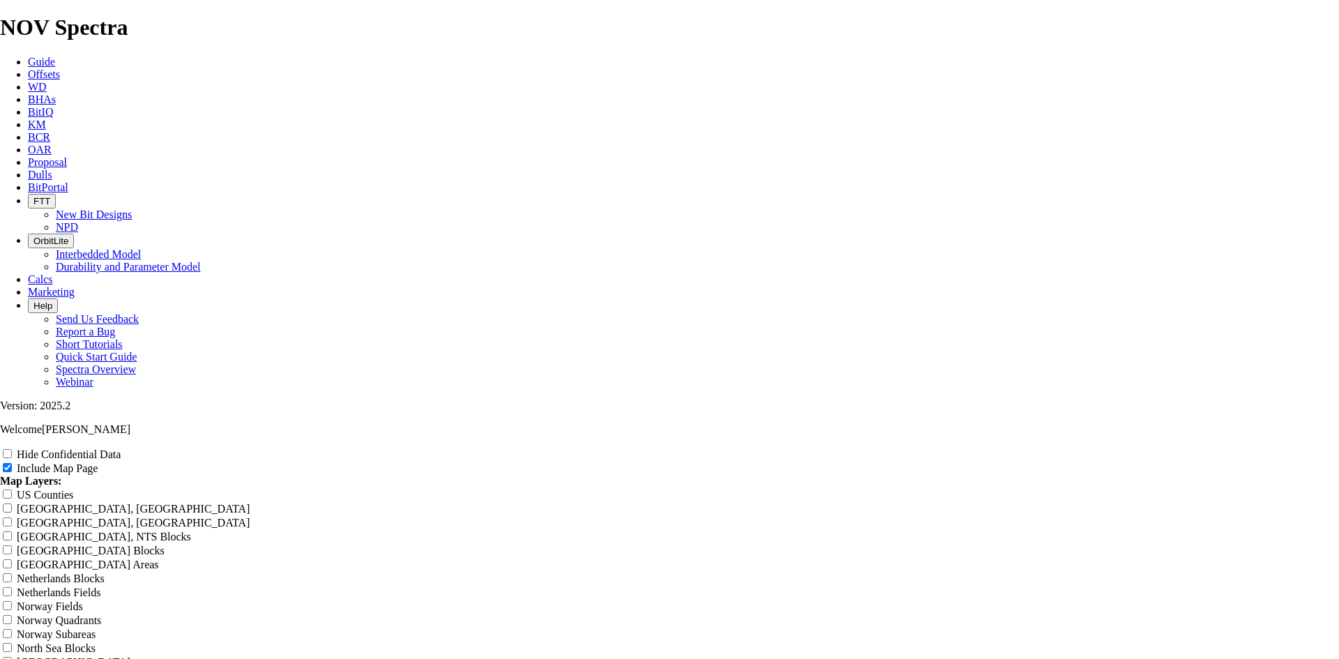
click at [121, 448] on label "Hide Confidential Data" at bounding box center [69, 454] width 104 height 12
click at [12, 449] on input "Hide Confidential Data" at bounding box center [7, 453] width 9 height 9
checkbox input "true"
drag, startPoint x: 802, startPoint y: 89, endPoint x: 386, endPoint y: 91, distance: 416.4
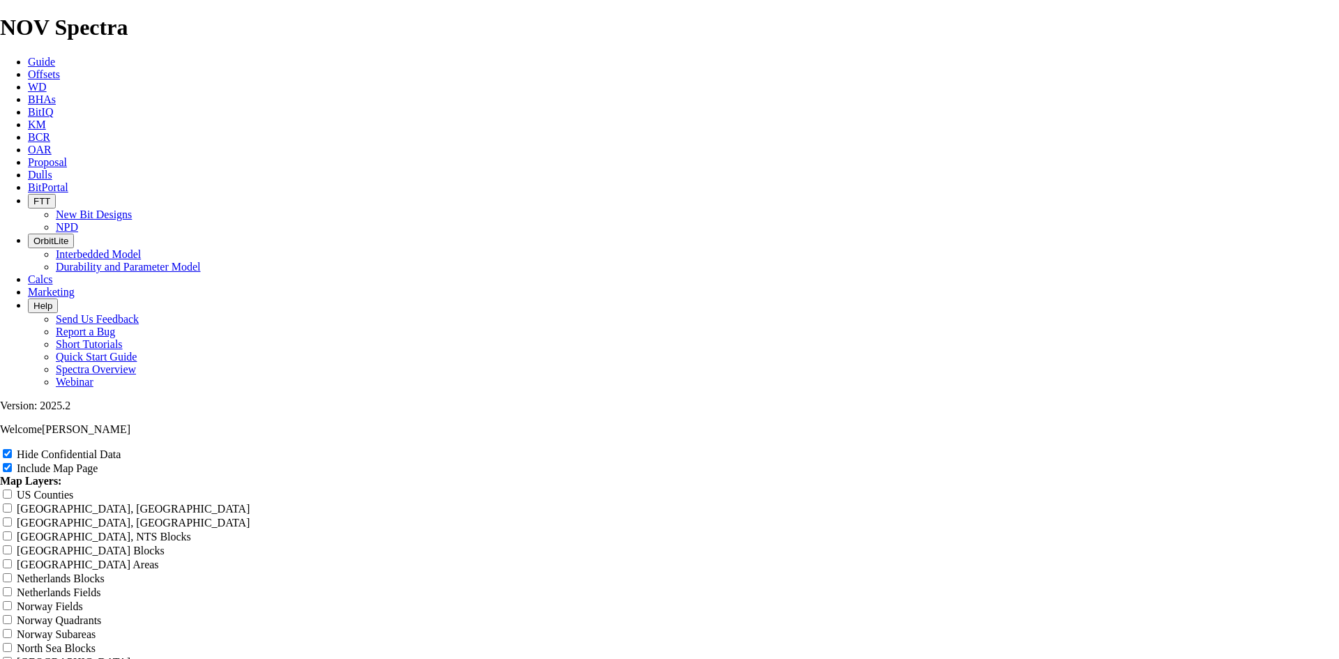
type input "7"
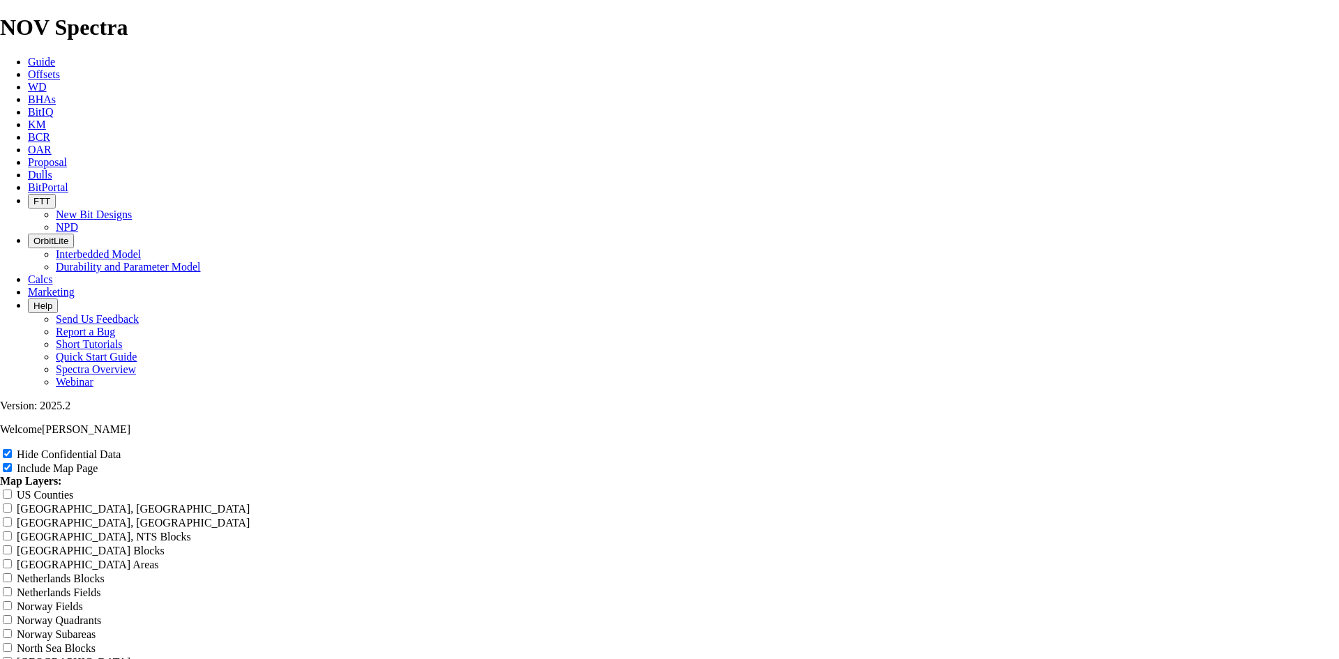
type input "7"
type input "7."
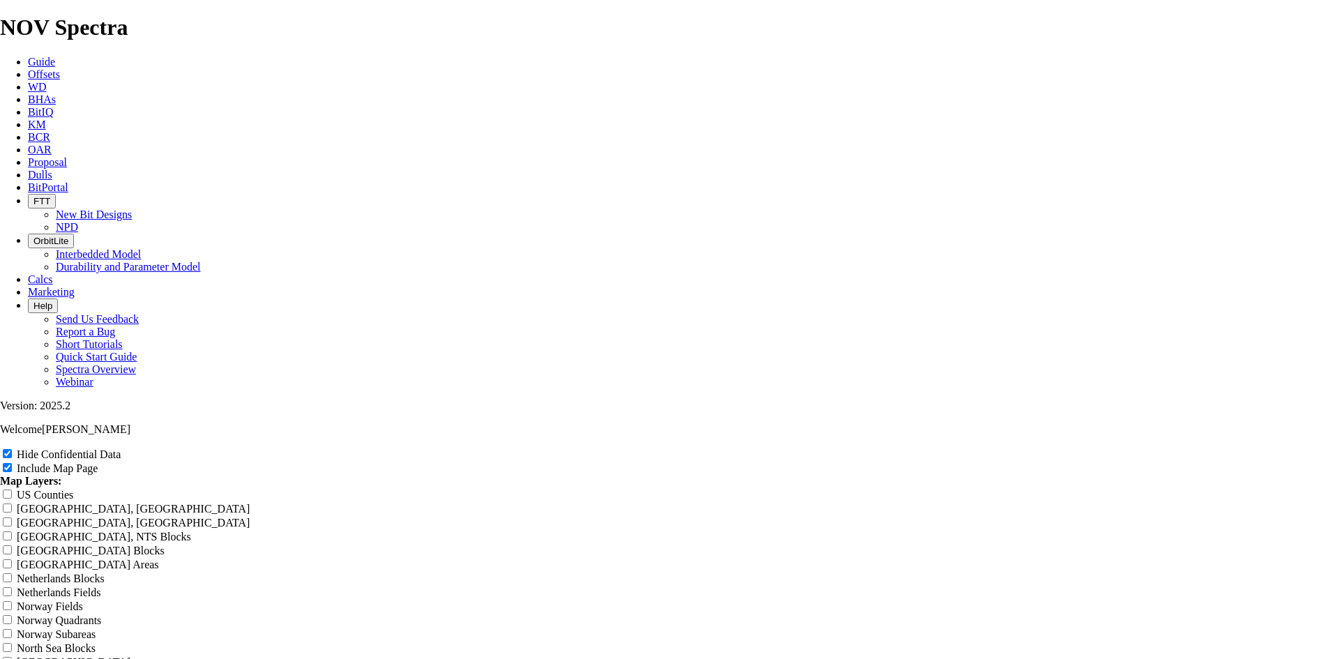
type input "7."
type input "7.8"
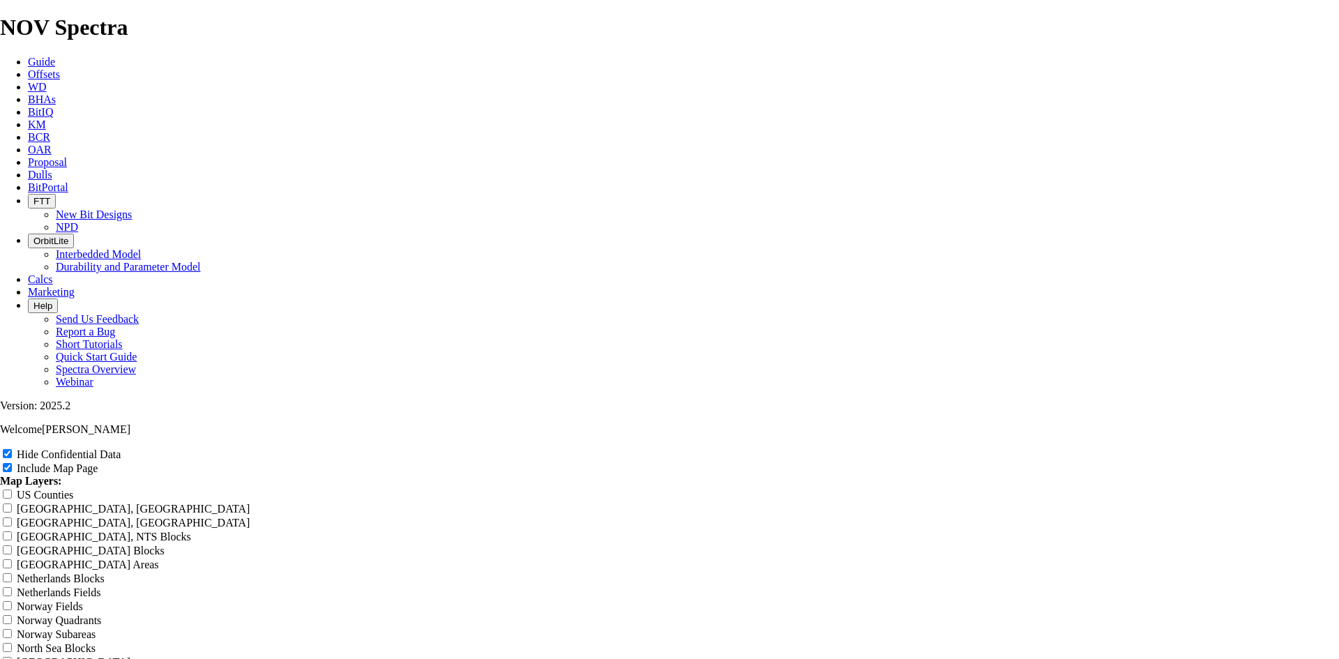
type input "7.8"
type input "7.88"
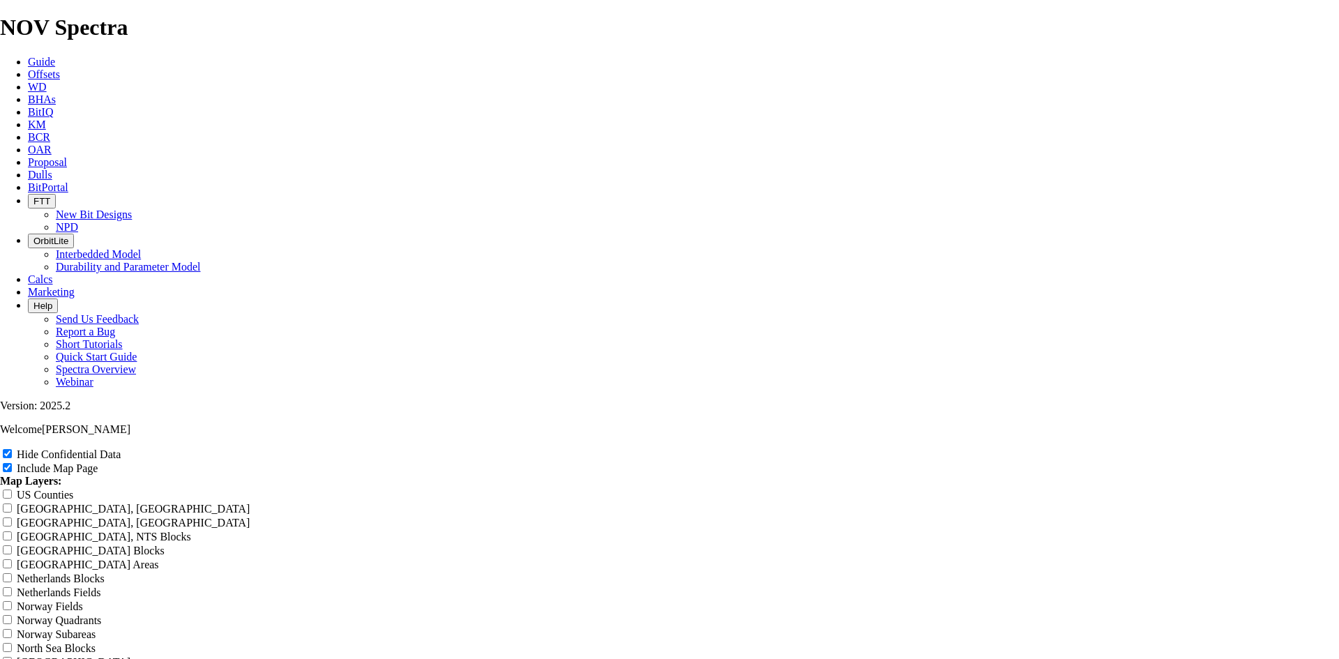
type input "7.88"
type input "7.88 T"
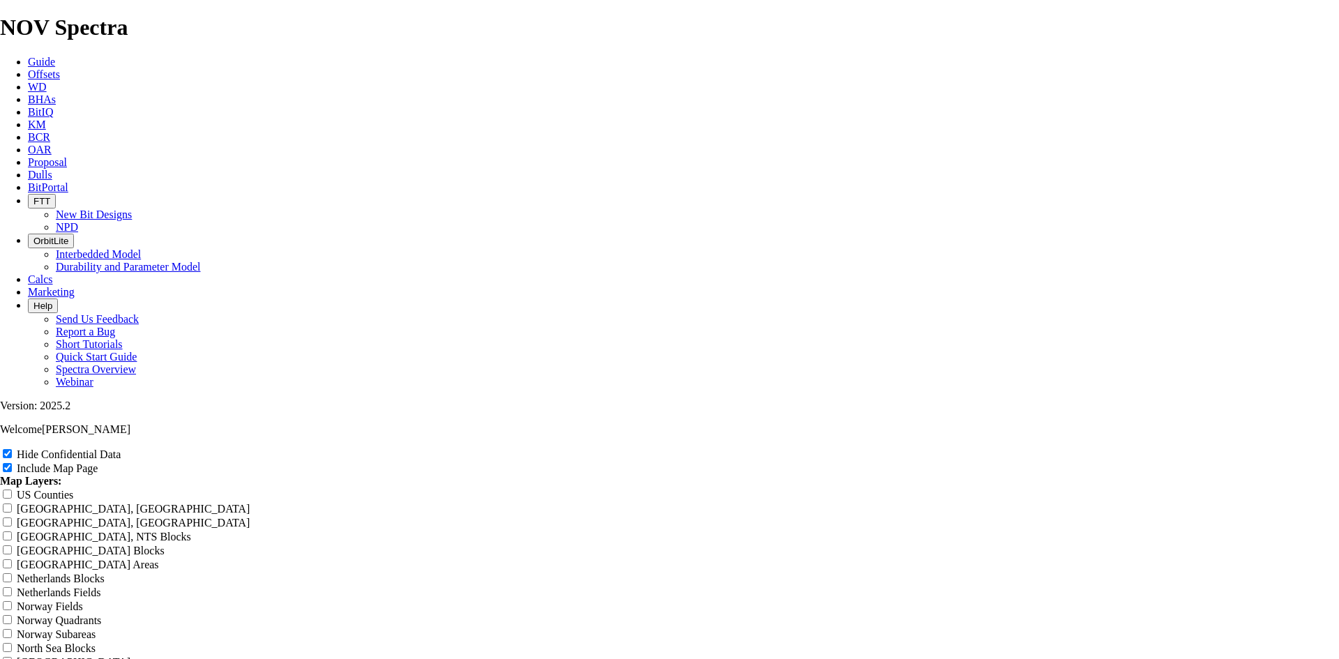
type input "7.88 T"
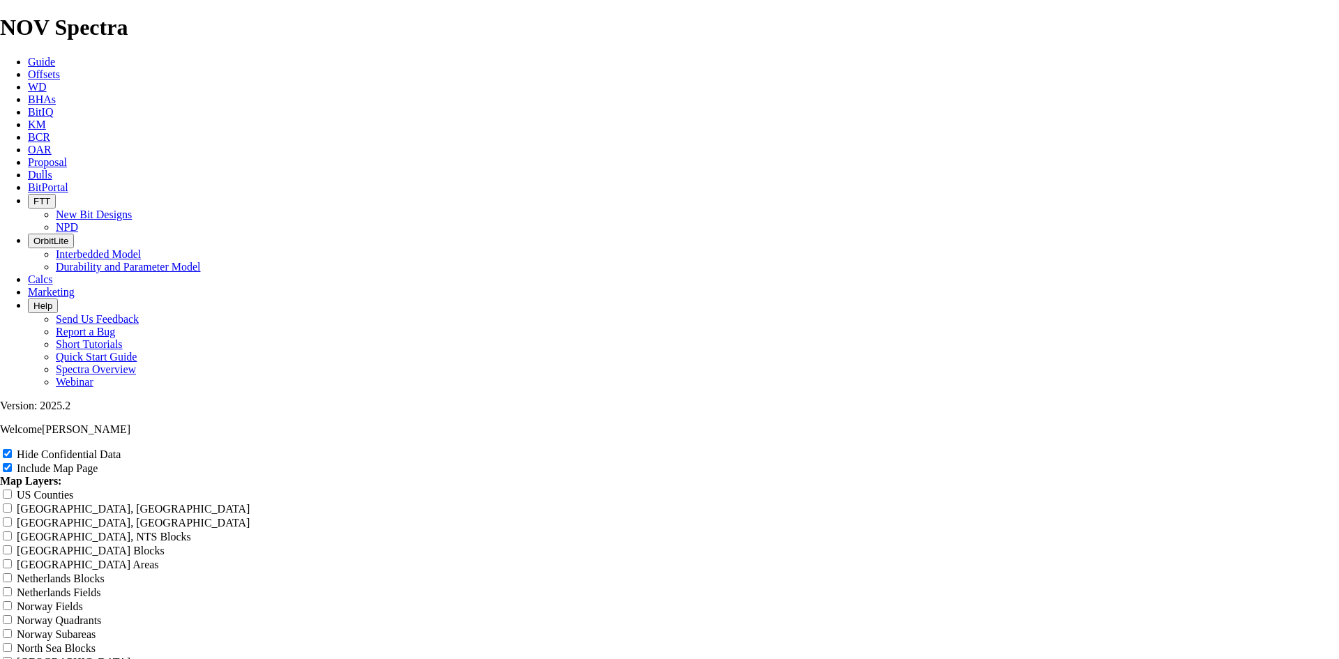
type input "7.88 TK"
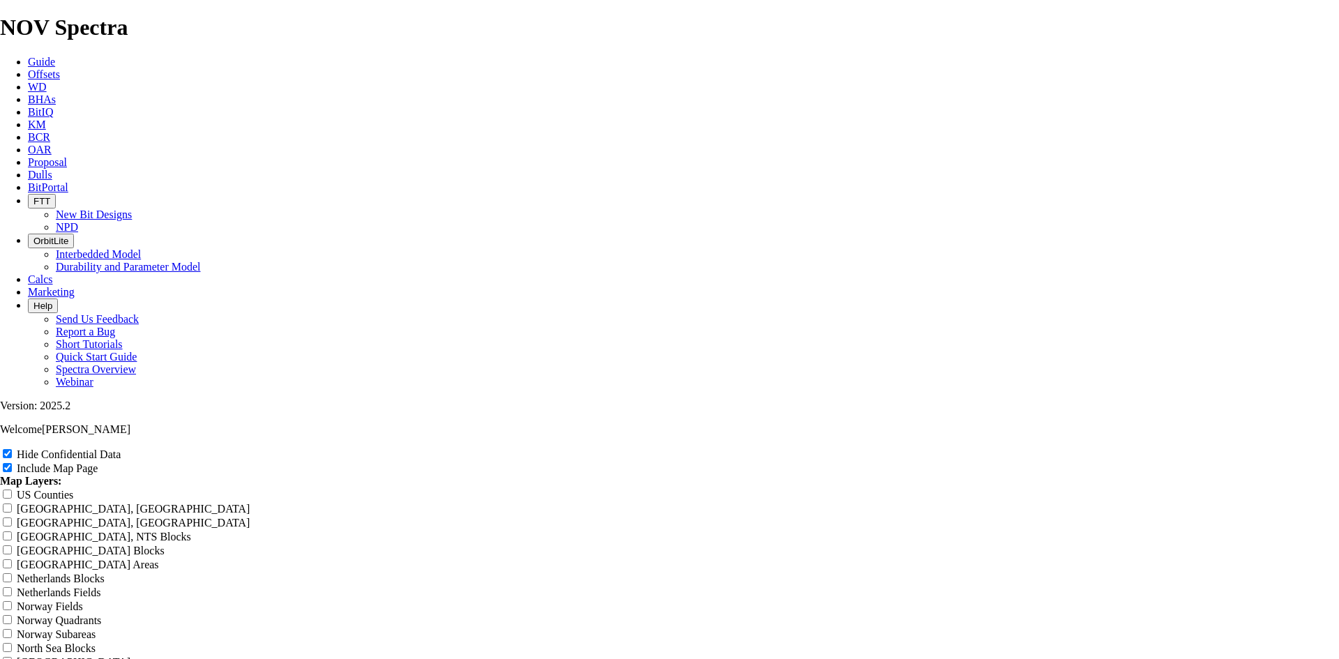
type input "7.88 TK"
type input "7.88 TKF"
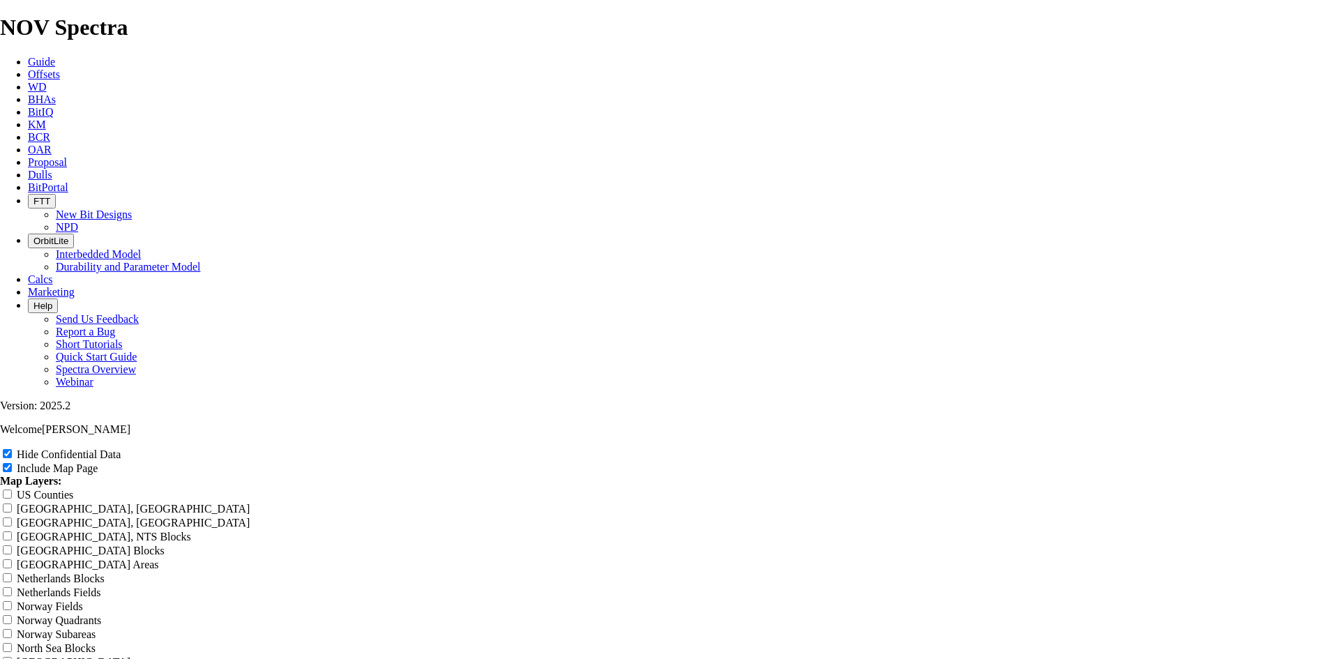
type input "7.88 TKF"
type input "7.88 TKF6"
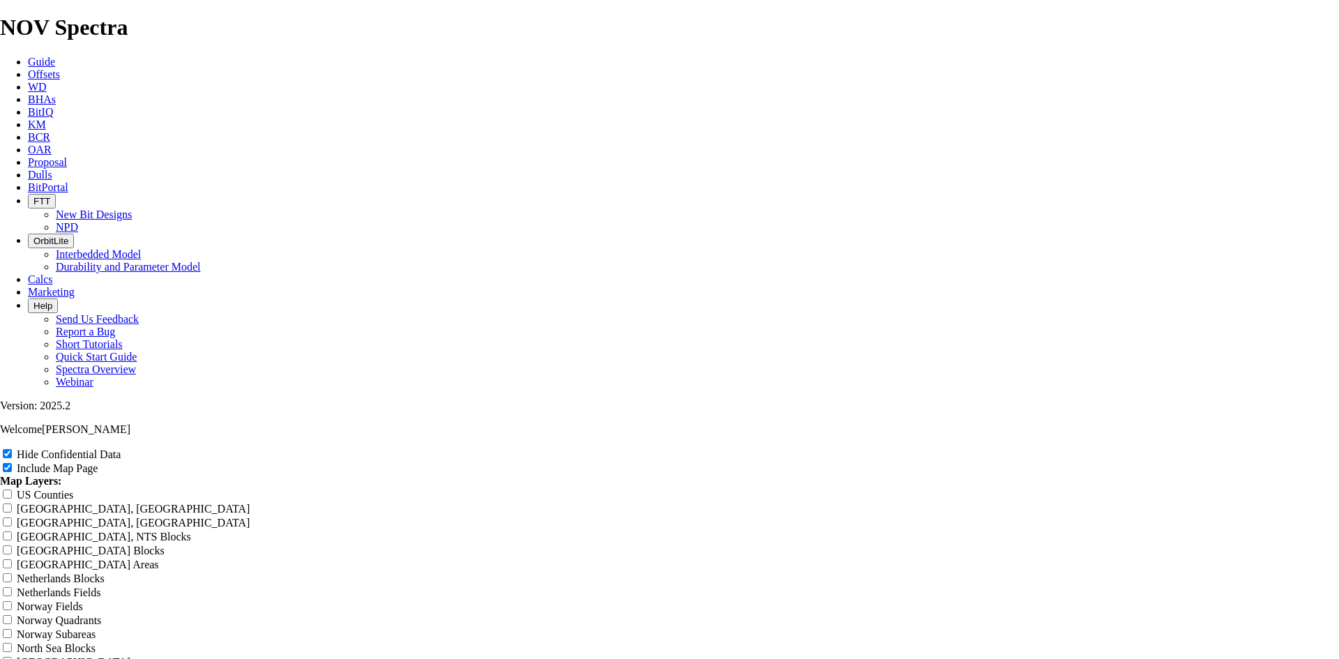
type input "7.88 TKF6"
type input "7.88 TKF63"
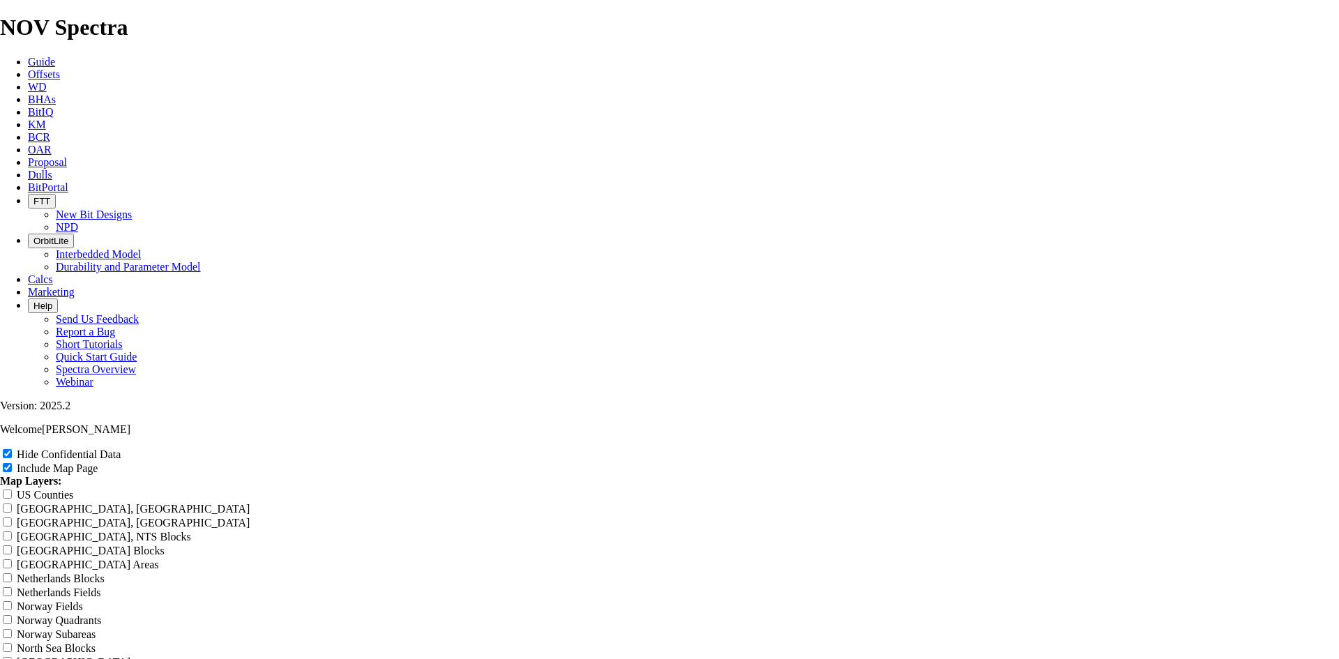
type input "7.88 TKF63"
type input "7.88 TKF63 W"
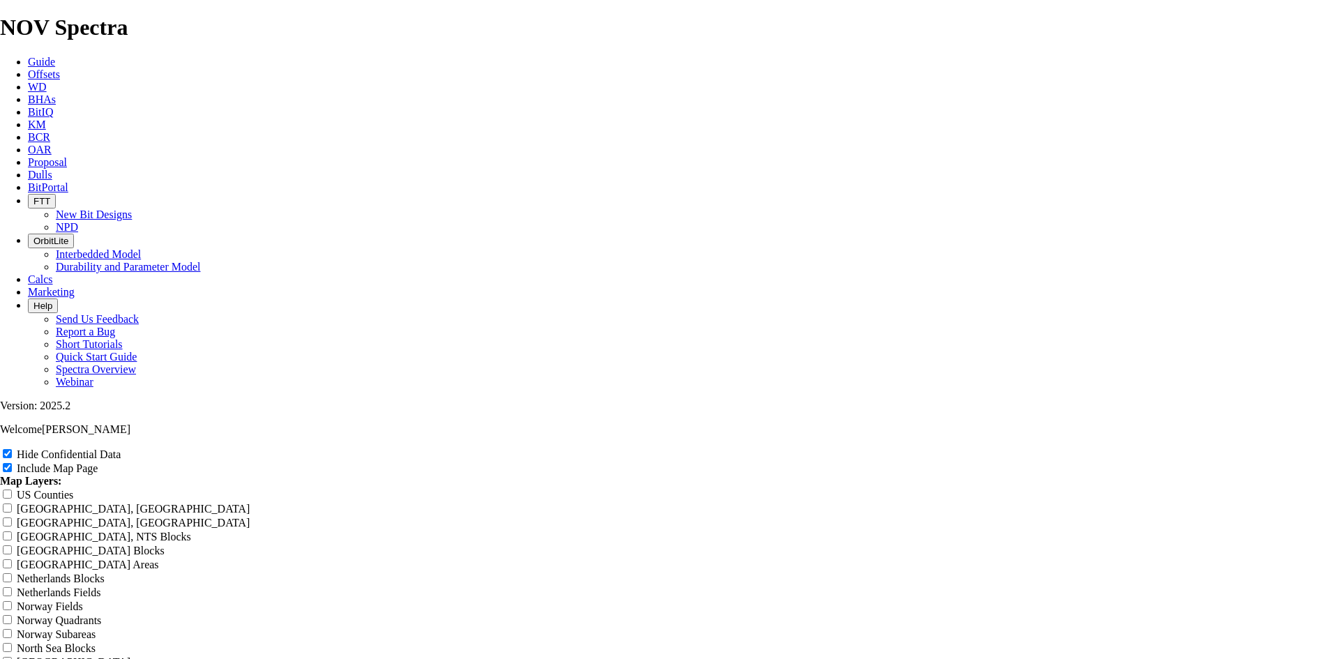
type input "7.88 TKF63 W"
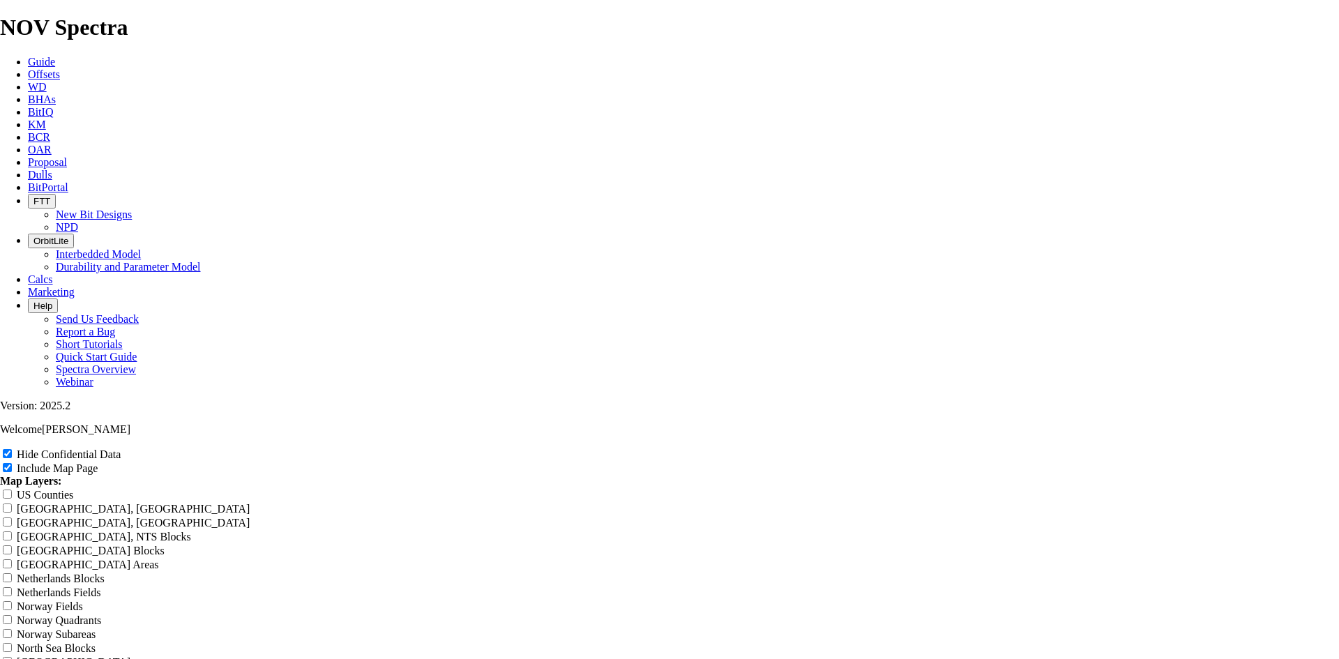
type input "7.88 TKF63 WC"
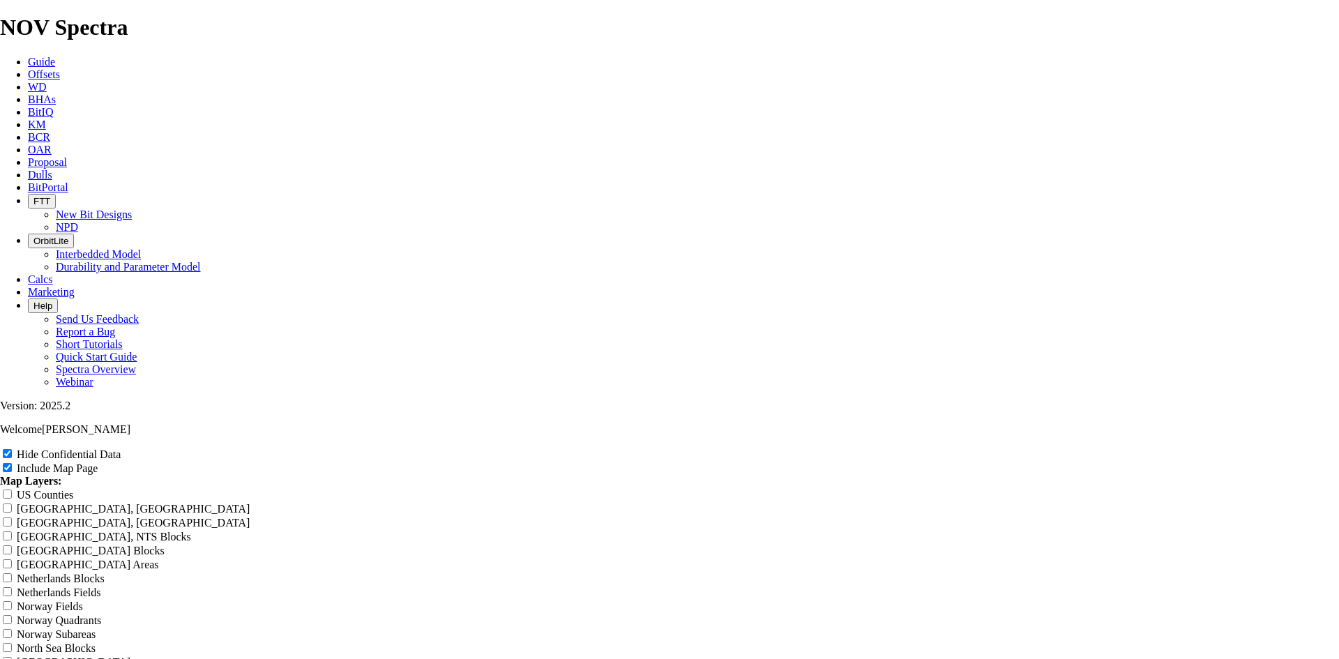
type input "7.88 TKF63 WC"
type input "7.88 TKF63 WCD"
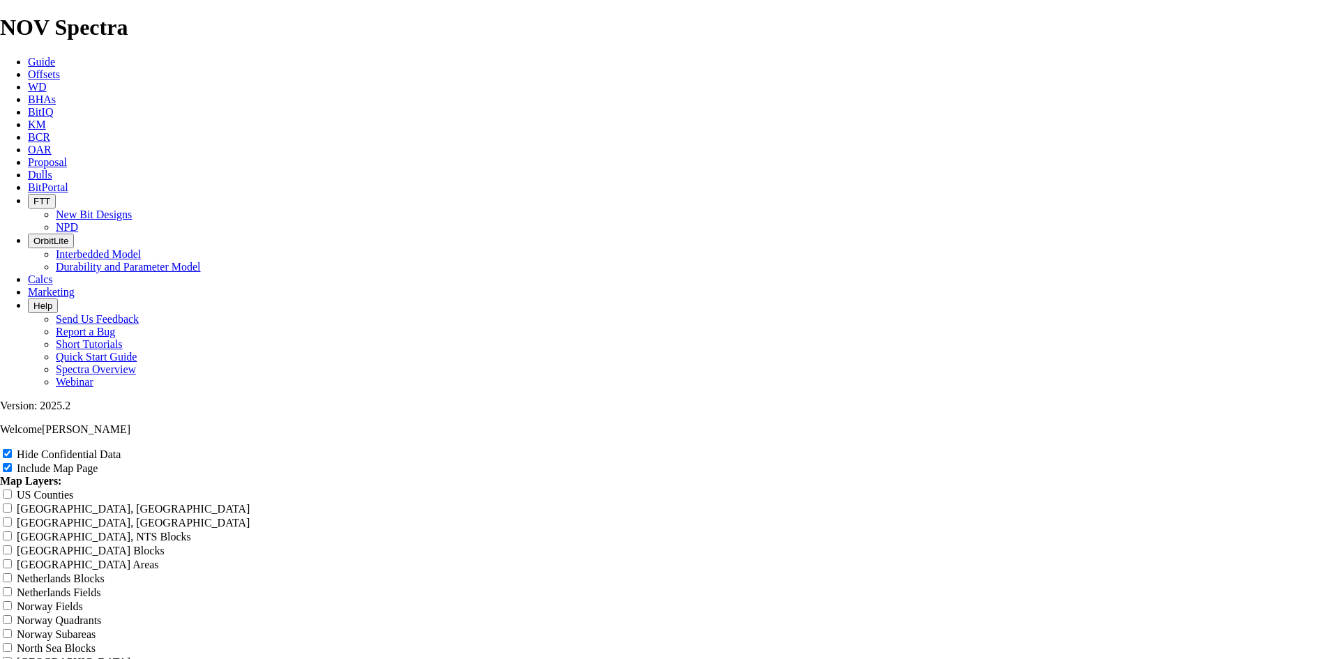
type input "7.88 TKF63 WCD"
type input "7.88 TKF63 WCD o"
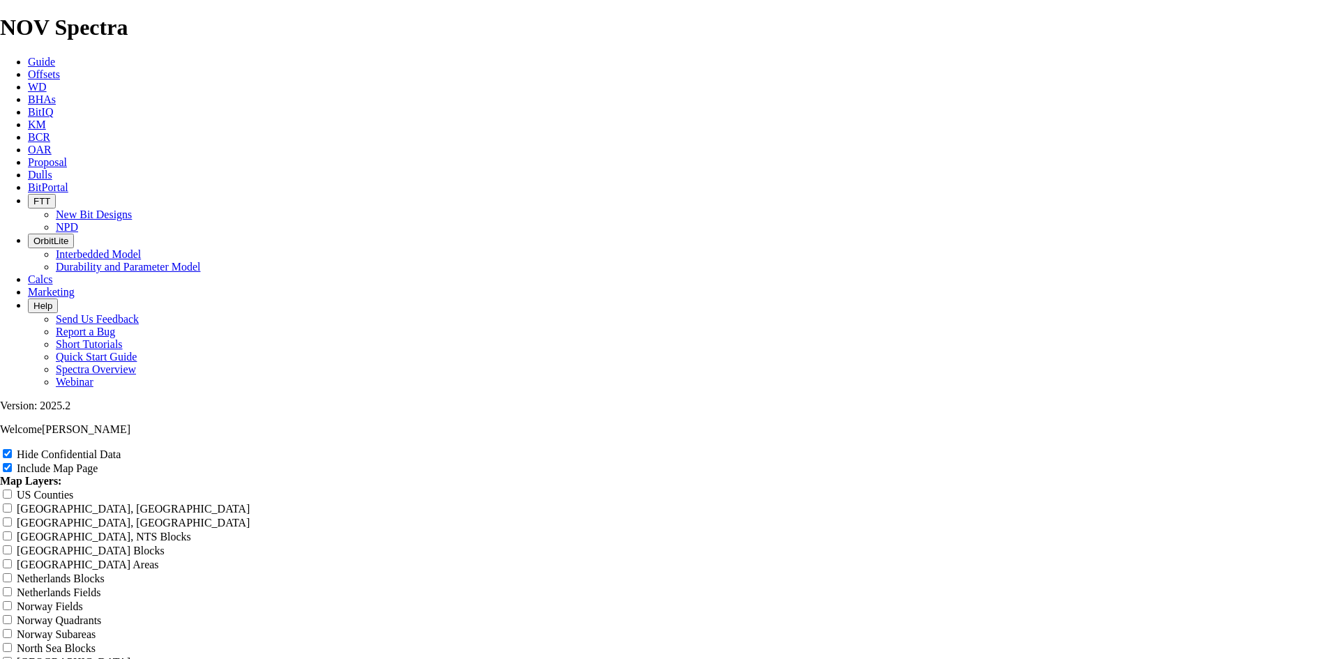
type input "7.88 TKF63 WCD o"
type input "7.88 TKF63 WCD of"
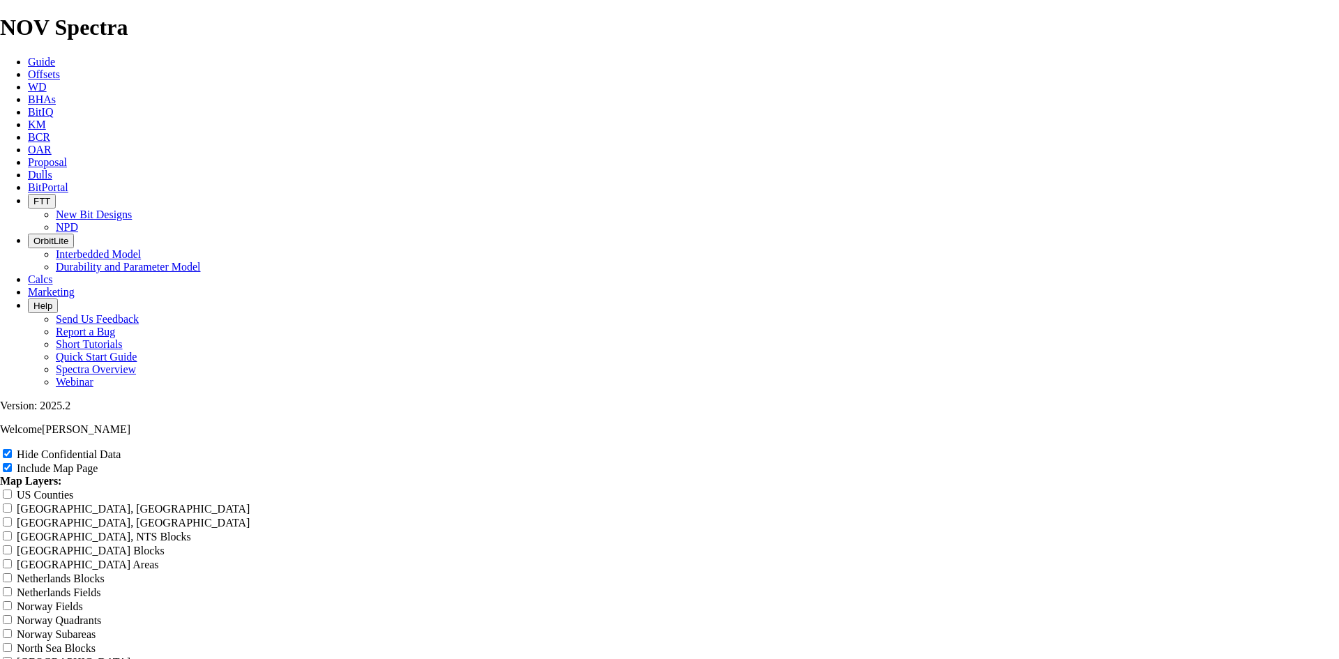
type input "7.88 TKF63 WCD of"
type input "7.88 TKF63 WCD off"
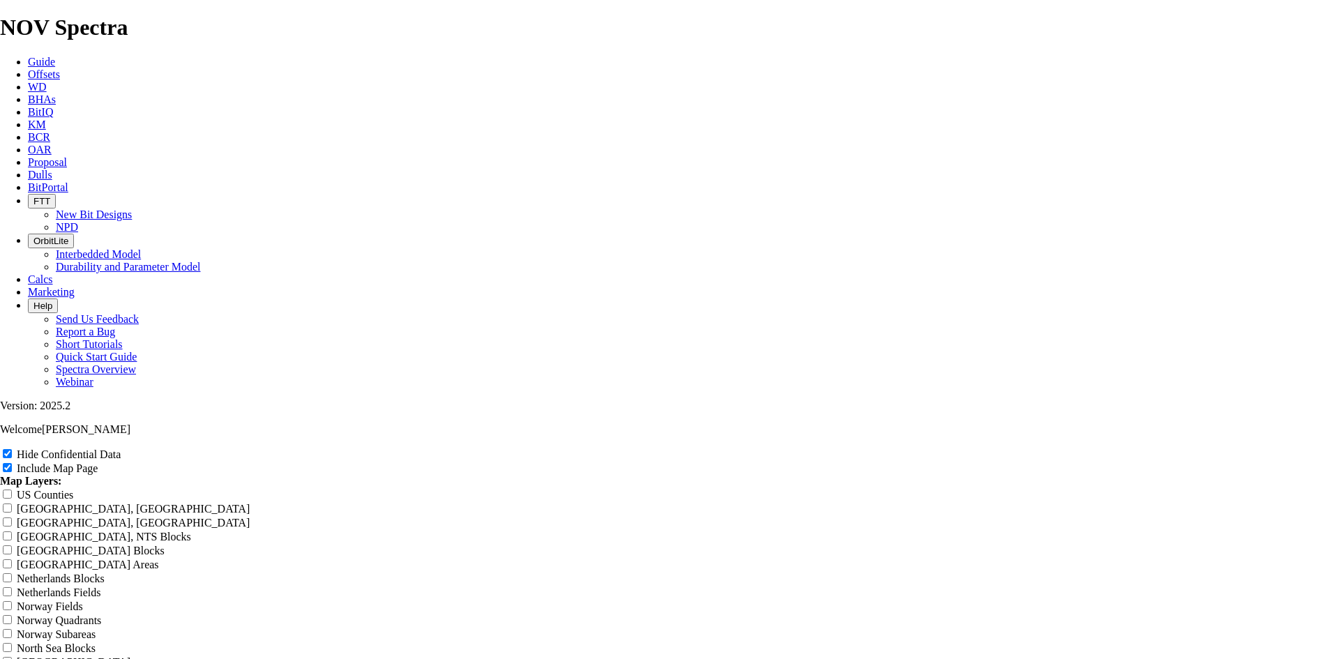
type input "7.88 TKF63 WCD off"
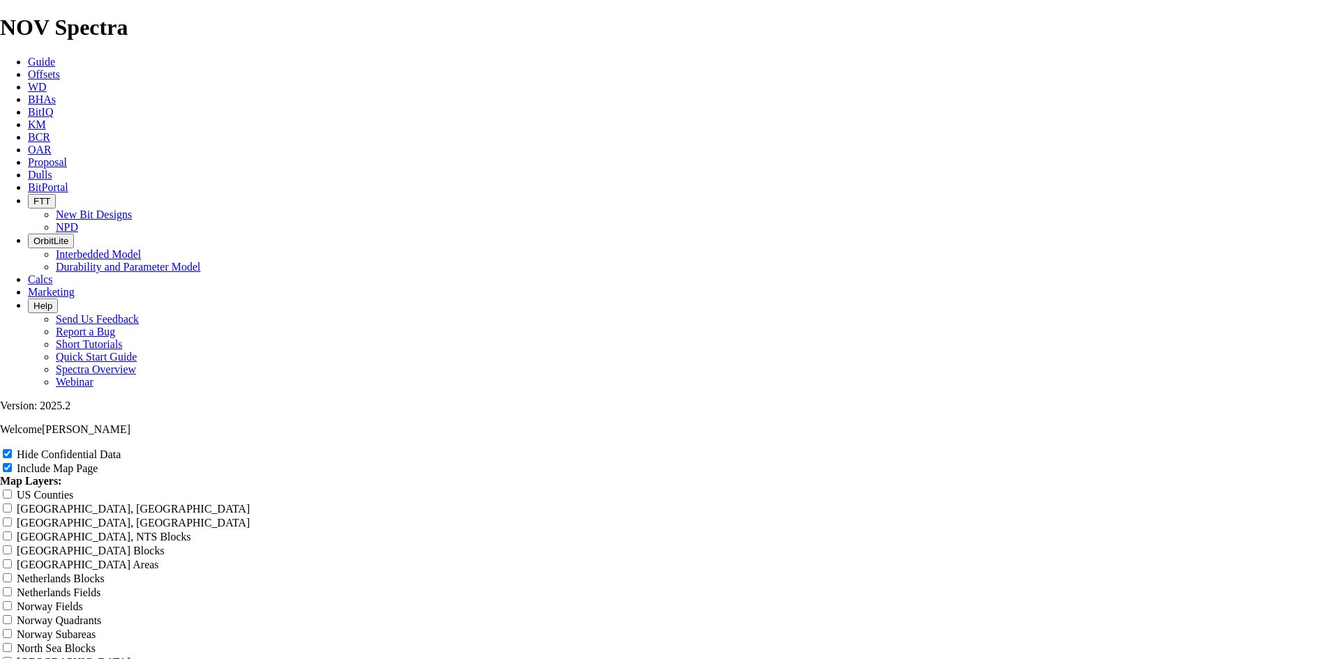
type input "7.88 TKF63 WCD offs"
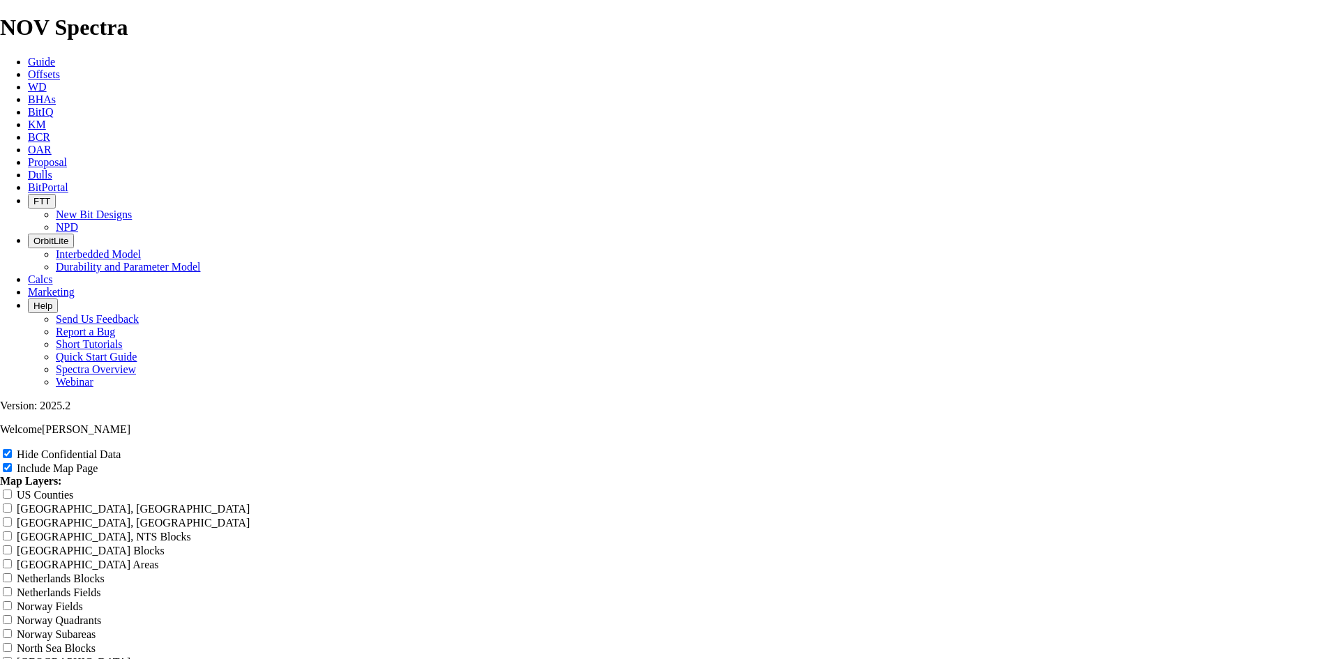
type input "7.88 TKF63 WCD offs"
type input "7.88 TKF63 WCD offse"
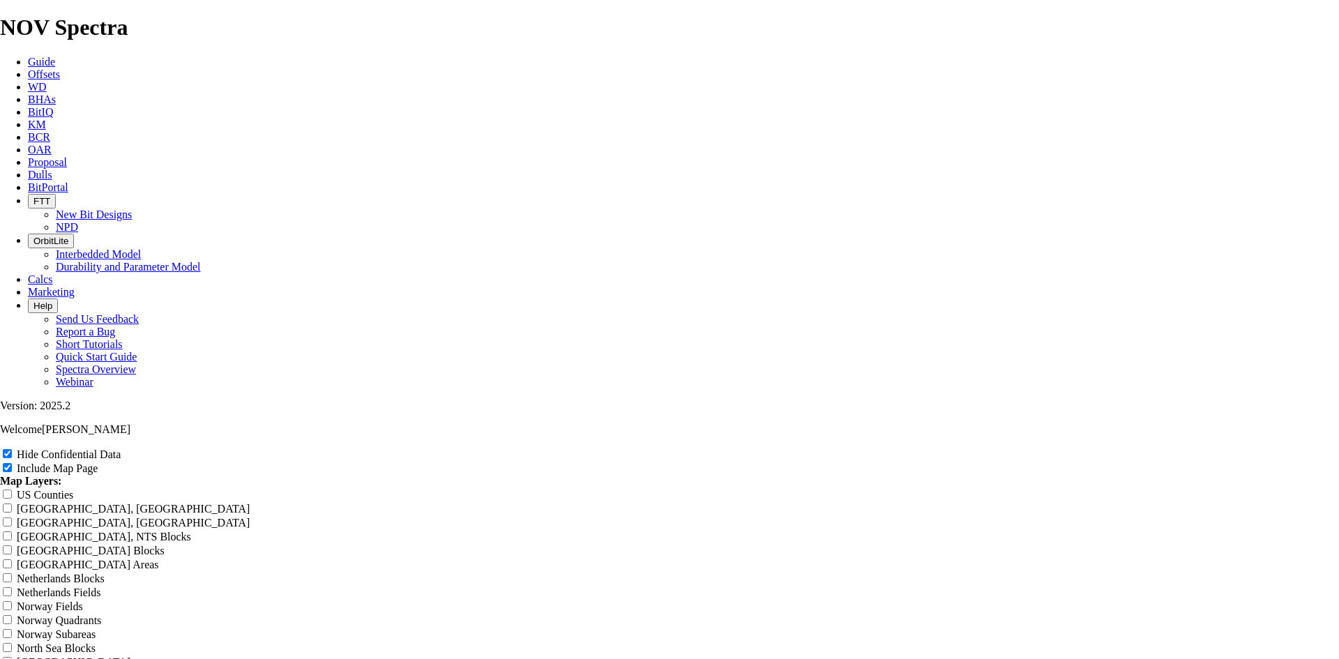
type input "7.88 TKF63 WCD offse"
type input "7.88 TKF63 WCD offset"
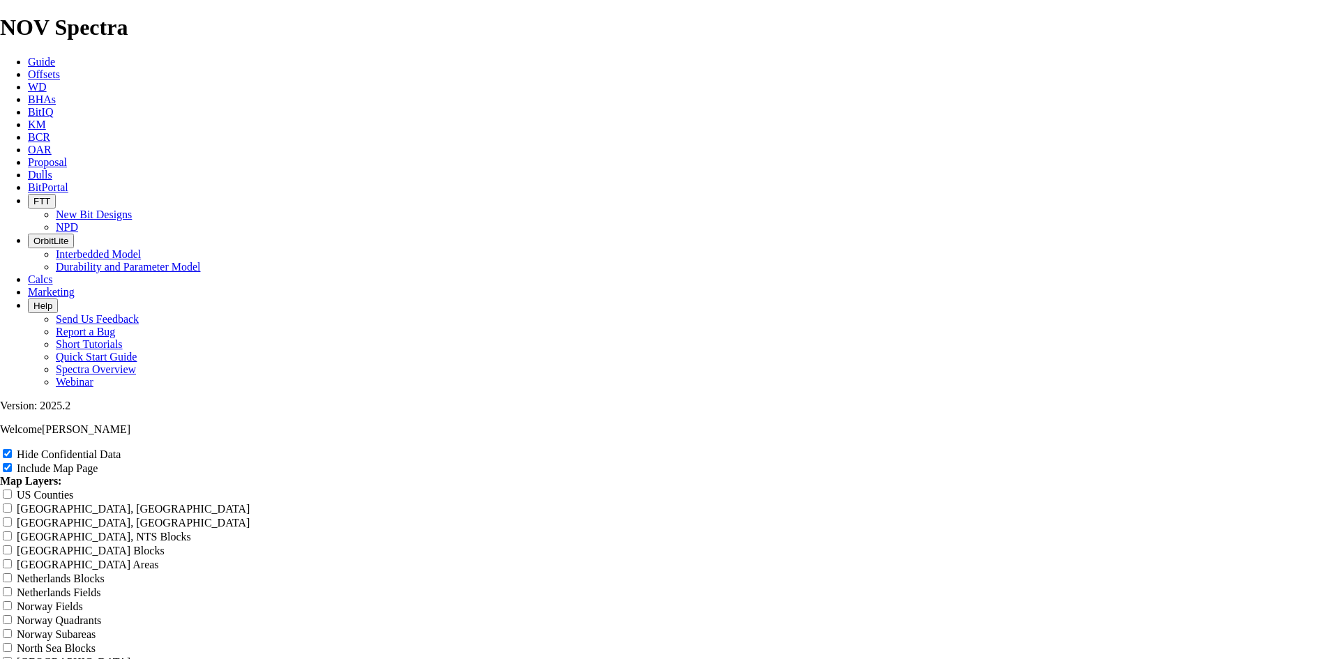
type input "7.88 TKF63 WCD offset"
type input "7.88 TKF63 WCD offsets"
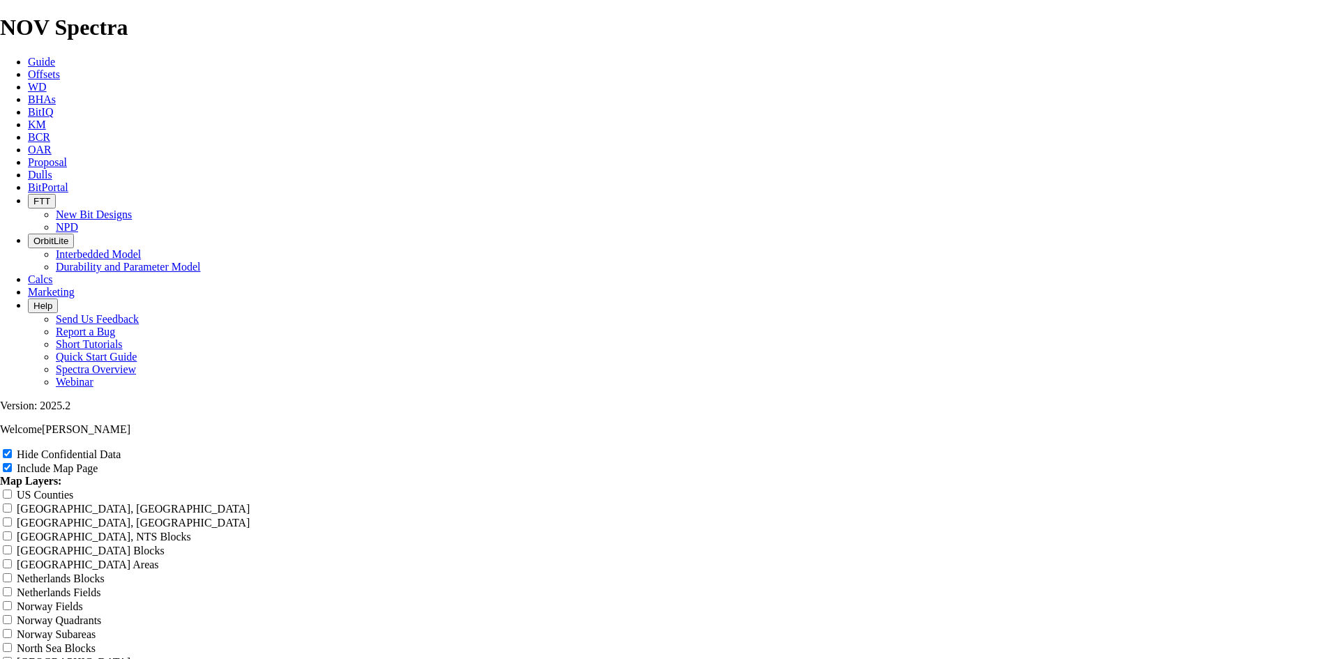
type input "7.88 TKF63 WCD offsets"
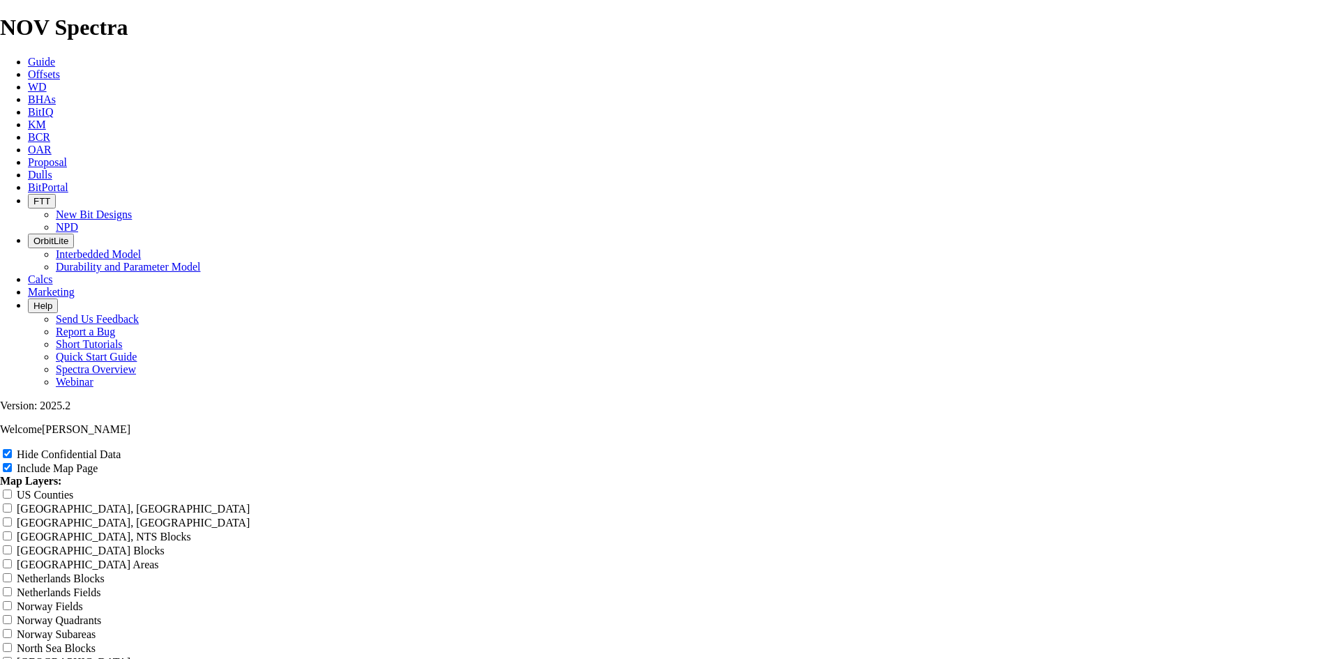
drag, startPoint x: 761, startPoint y: 476, endPoint x: 561, endPoint y: 470, distance: 199.5
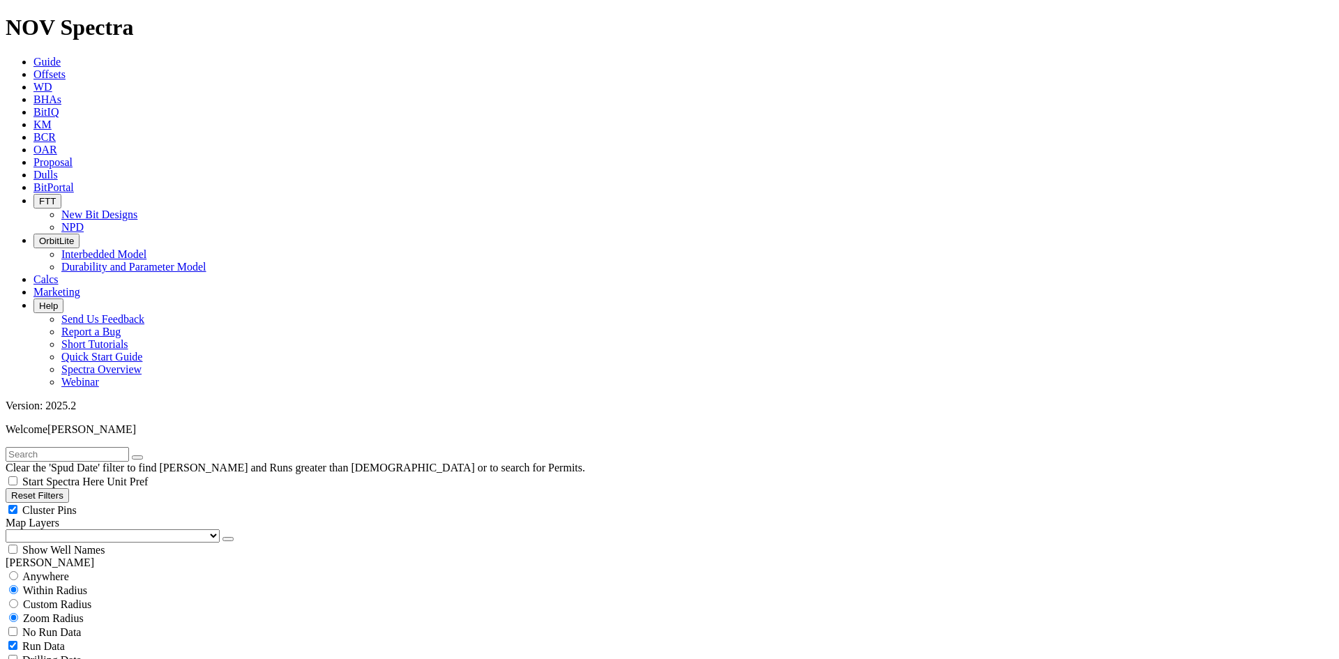
select select
click at [60, 488] on button "Reset Filters" at bounding box center [37, 495] width 63 height 15
checkbox input "true"
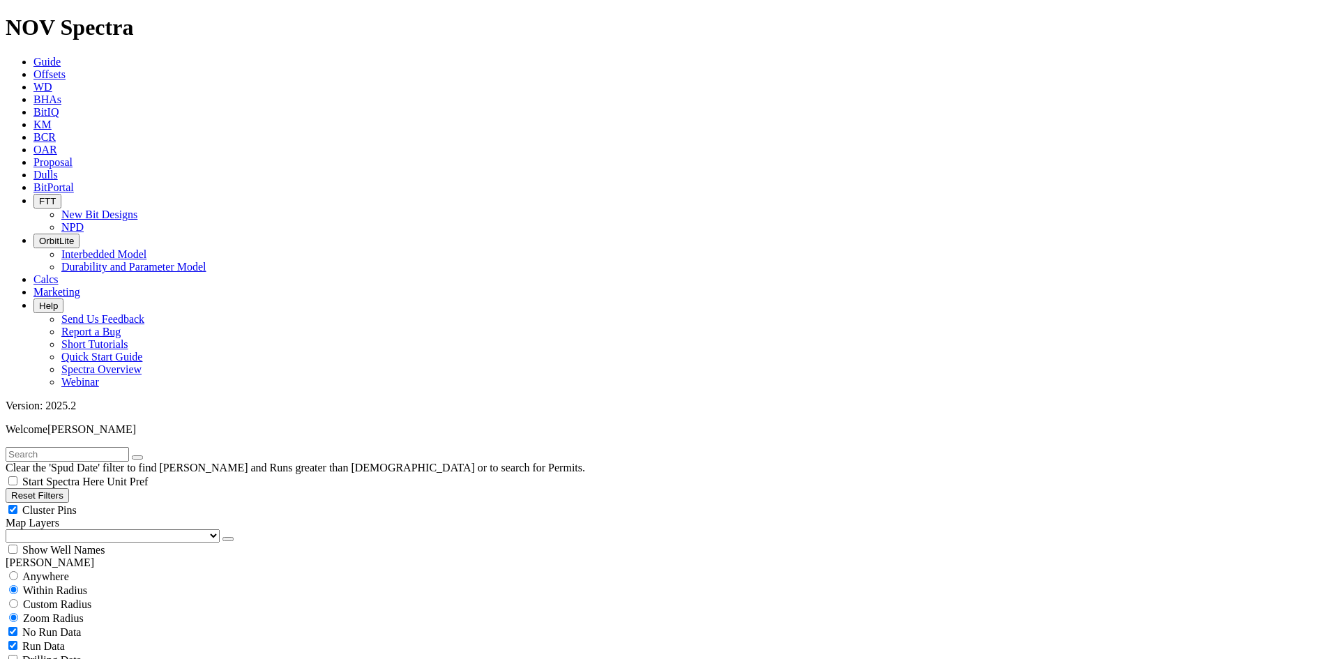
select select "7.875"
checkbox input "false"
select select "? number:7.875 ?"
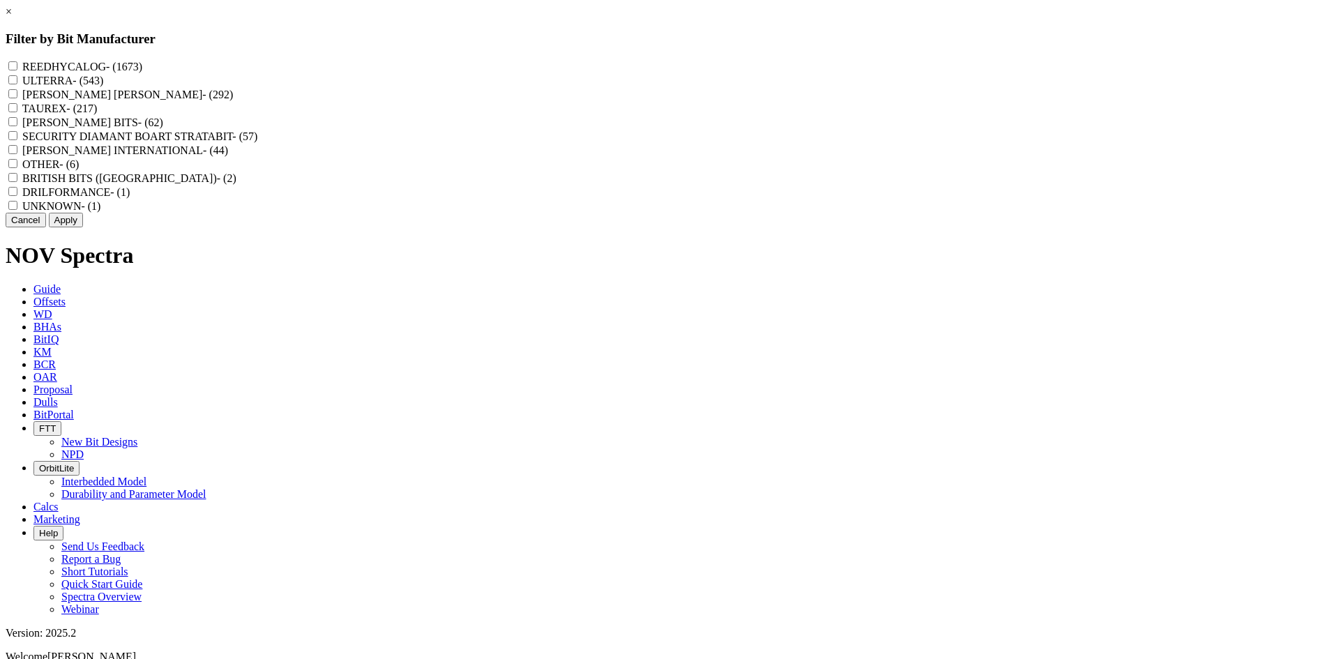
click at [142, 61] on label "REEDHYCALOG - (1673)" at bounding box center [82, 67] width 120 height 12
click at [17, 61] on input "REEDHYCALOG - (1673)" at bounding box center [12, 65] width 9 height 9
checkbox input "true"
click at [83, 227] on button "Apply" at bounding box center [66, 220] width 34 height 15
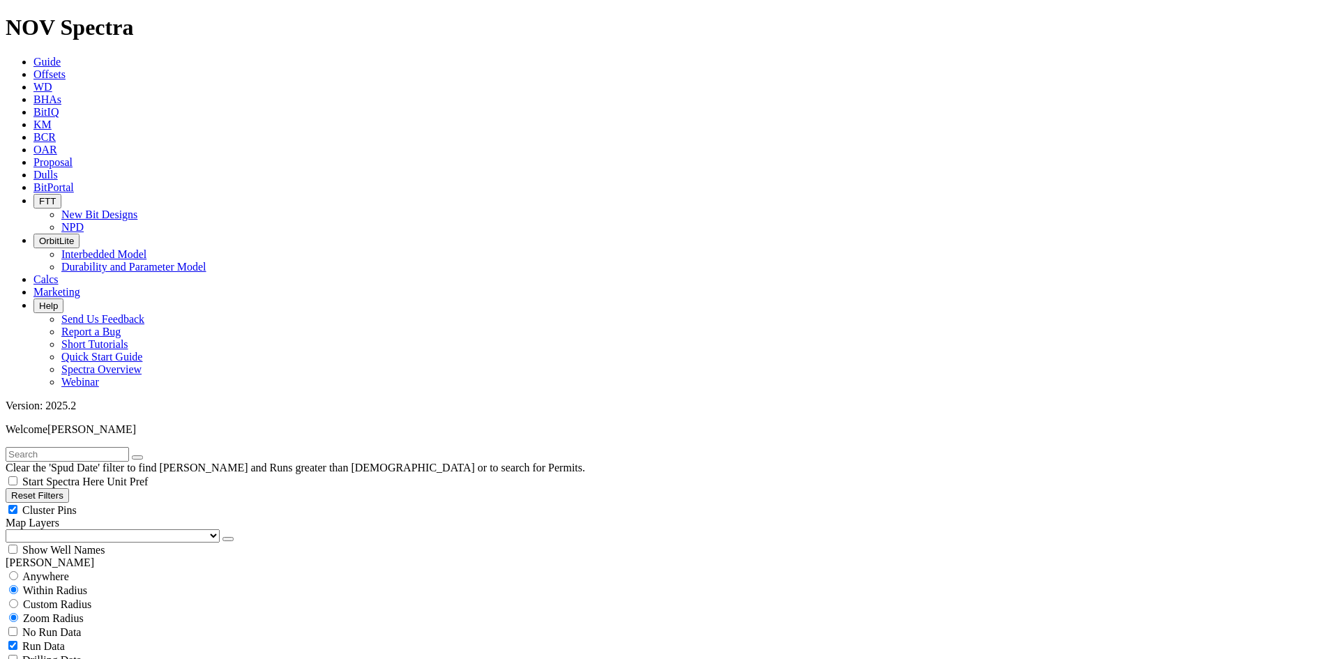
scroll to position [164711, 0]
click at [77, 504] on span "Cluster Pins" at bounding box center [49, 510] width 54 height 12
checkbox input "false"
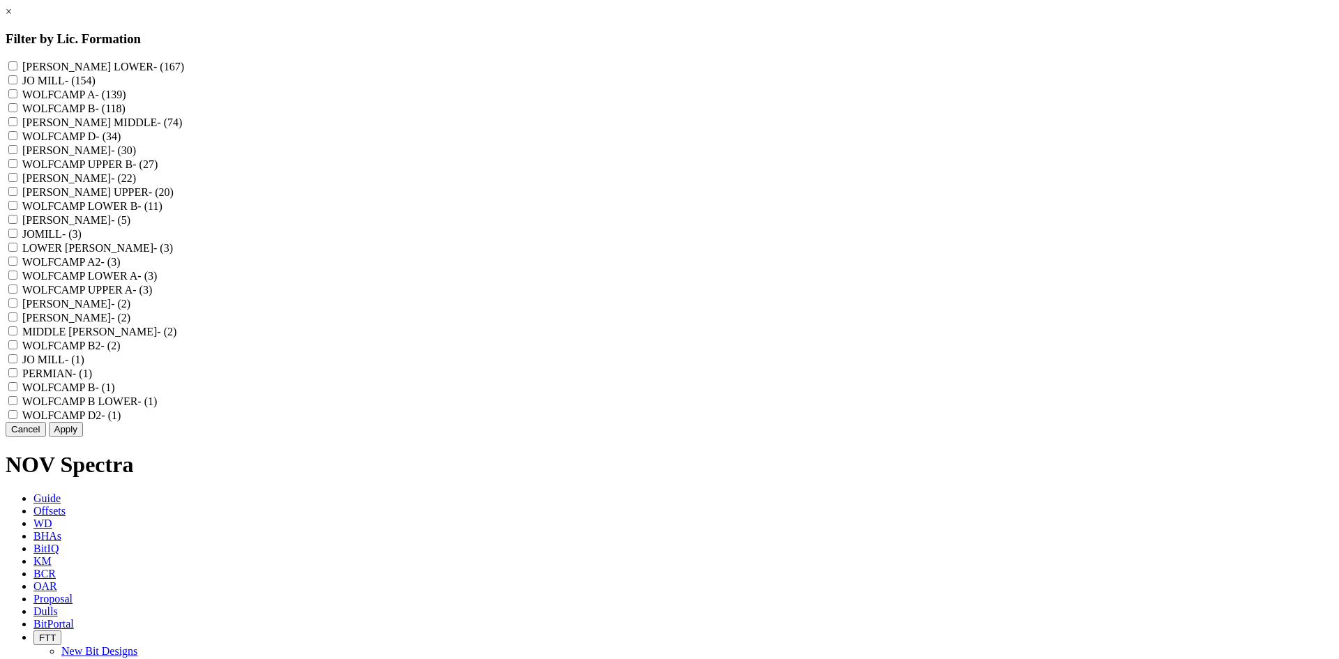
click at [121, 142] on label "WOLFCAMP D - (34)" at bounding box center [71, 136] width 99 height 12
click at [17, 140] on D "WOLFCAMP D - (34)" at bounding box center [12, 135] width 9 height 9
checkbox D "true"
click at [121, 421] on label "WOLFCAMP D2 - (1)" at bounding box center [71, 415] width 99 height 12
click at [17, 419] on D2 "WOLFCAMP D2 - (1)" at bounding box center [12, 414] width 9 height 9
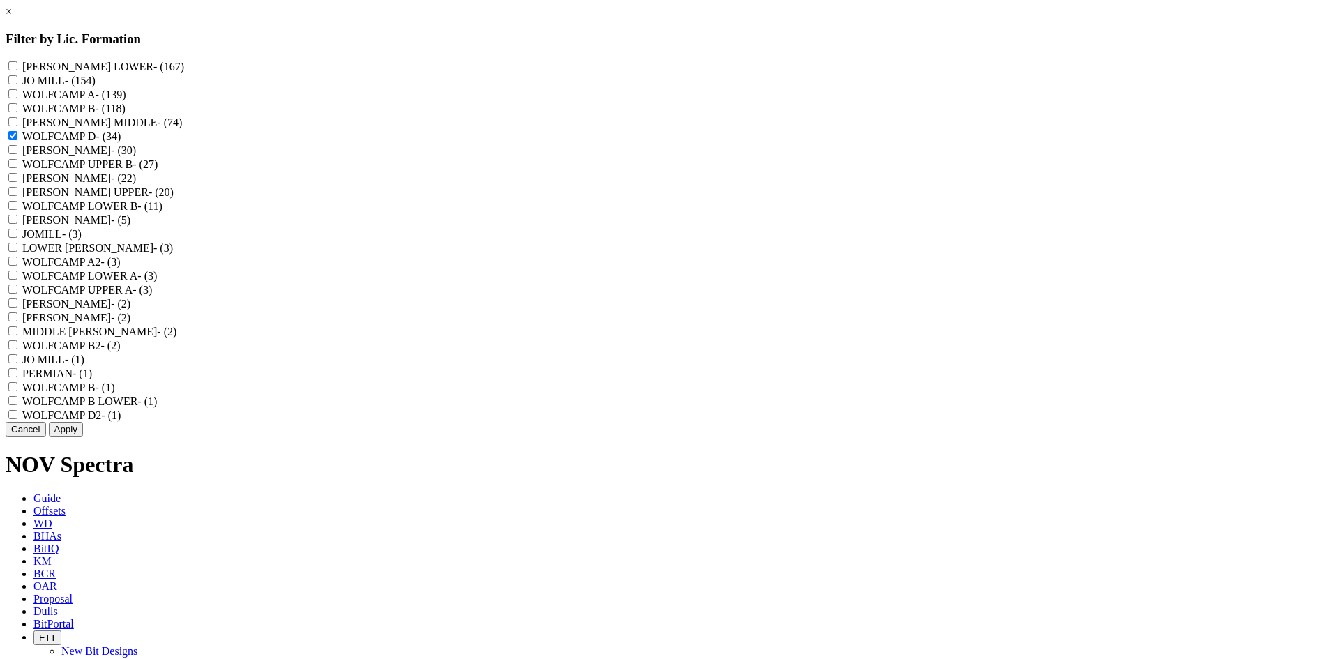
checkbox D2 "true"
click at [83, 437] on button "Apply" at bounding box center [66, 429] width 34 height 15
